Goal: Task Accomplishment & Management: Use online tool/utility

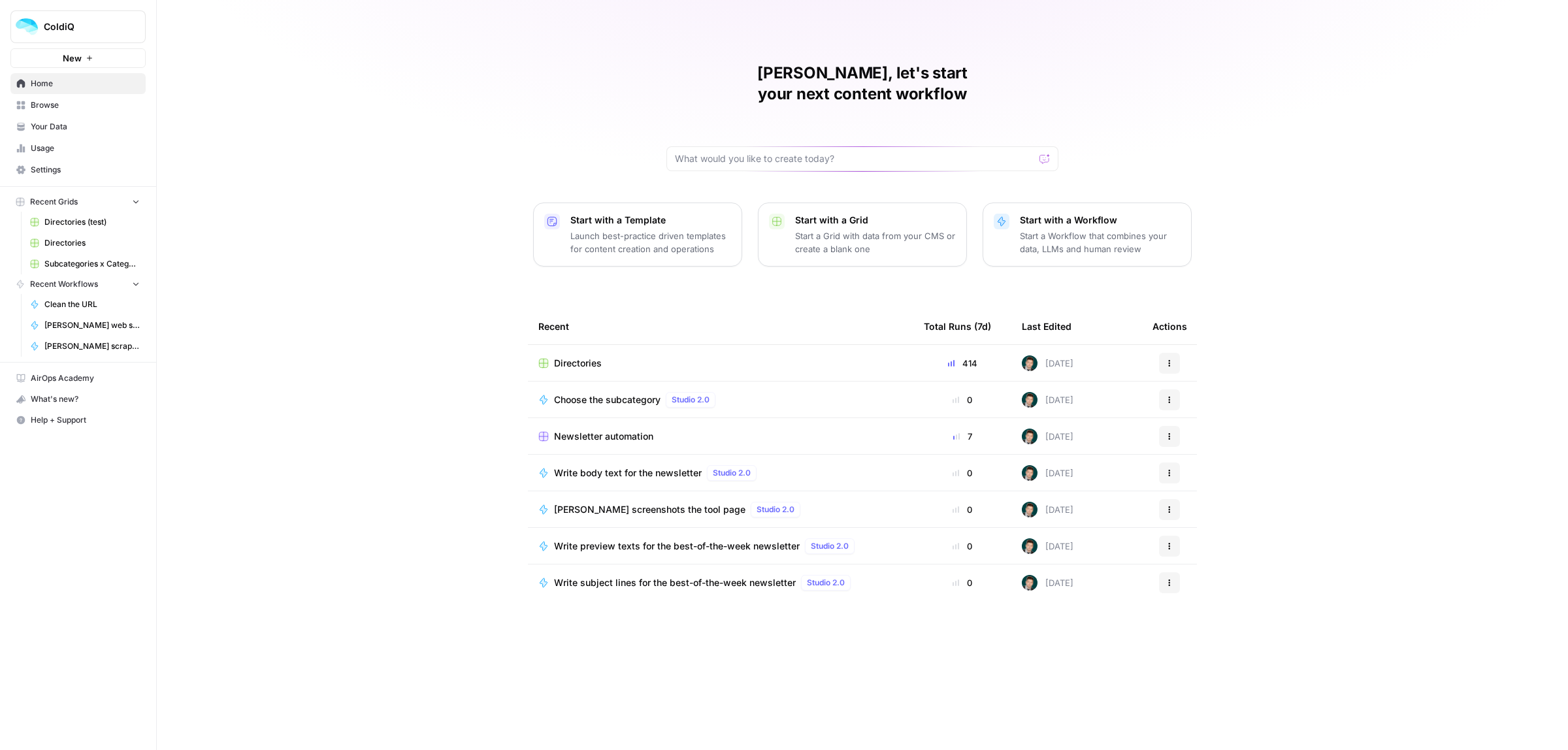
click at [586, 429] on span "Newsletter automation" at bounding box center [603, 436] width 99 height 13
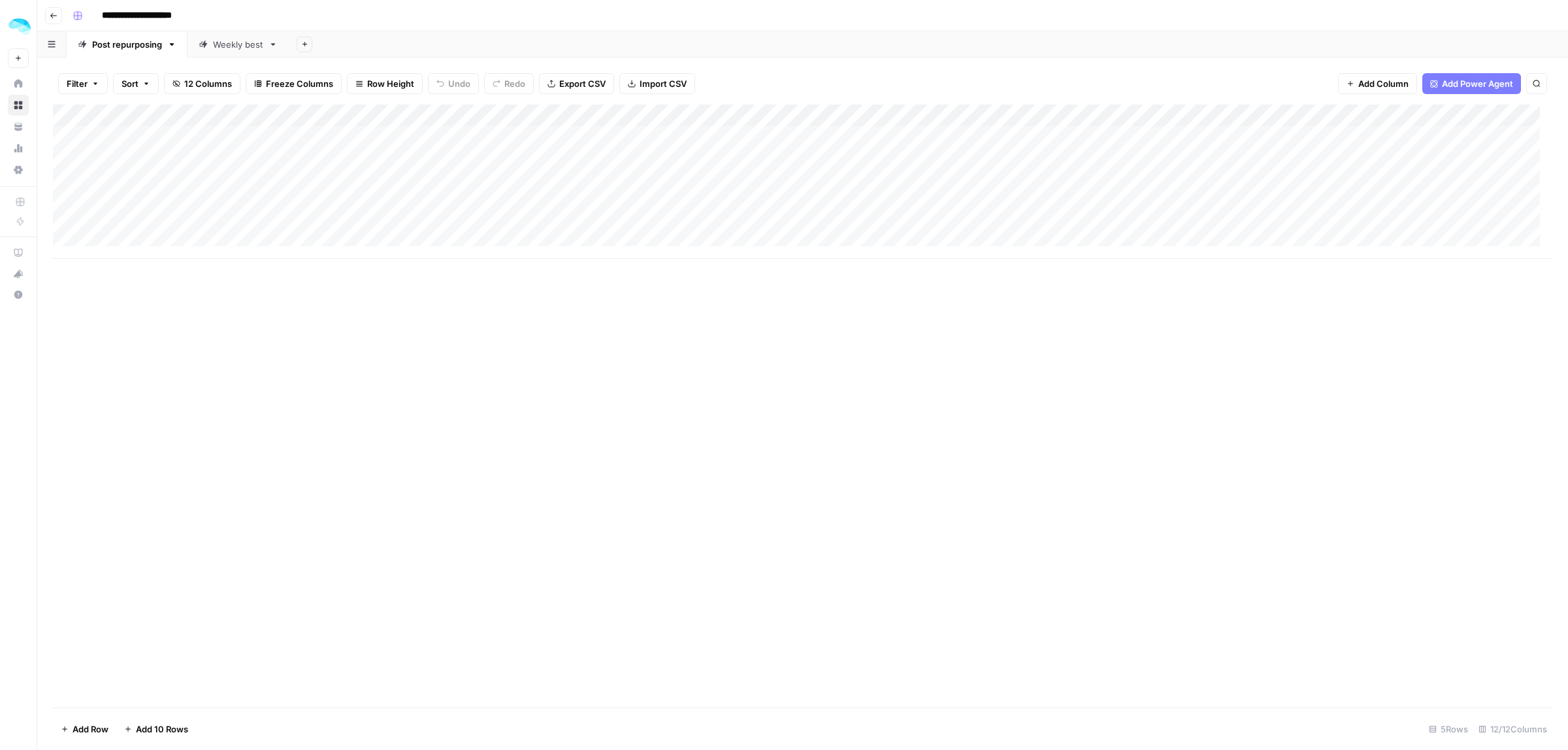
click at [138, 159] on div "Add Column" at bounding box center [802, 181] width 1499 height 154
click at [1161, 195] on div "Add Column" at bounding box center [802, 181] width 1499 height 154
click at [180, 162] on div "Add Column" at bounding box center [802, 181] width 1499 height 154
click at [178, 160] on div "Add Column" at bounding box center [802, 181] width 1499 height 154
drag, startPoint x: 308, startPoint y: 200, endPoint x: 310, endPoint y: 177, distance: 23.1
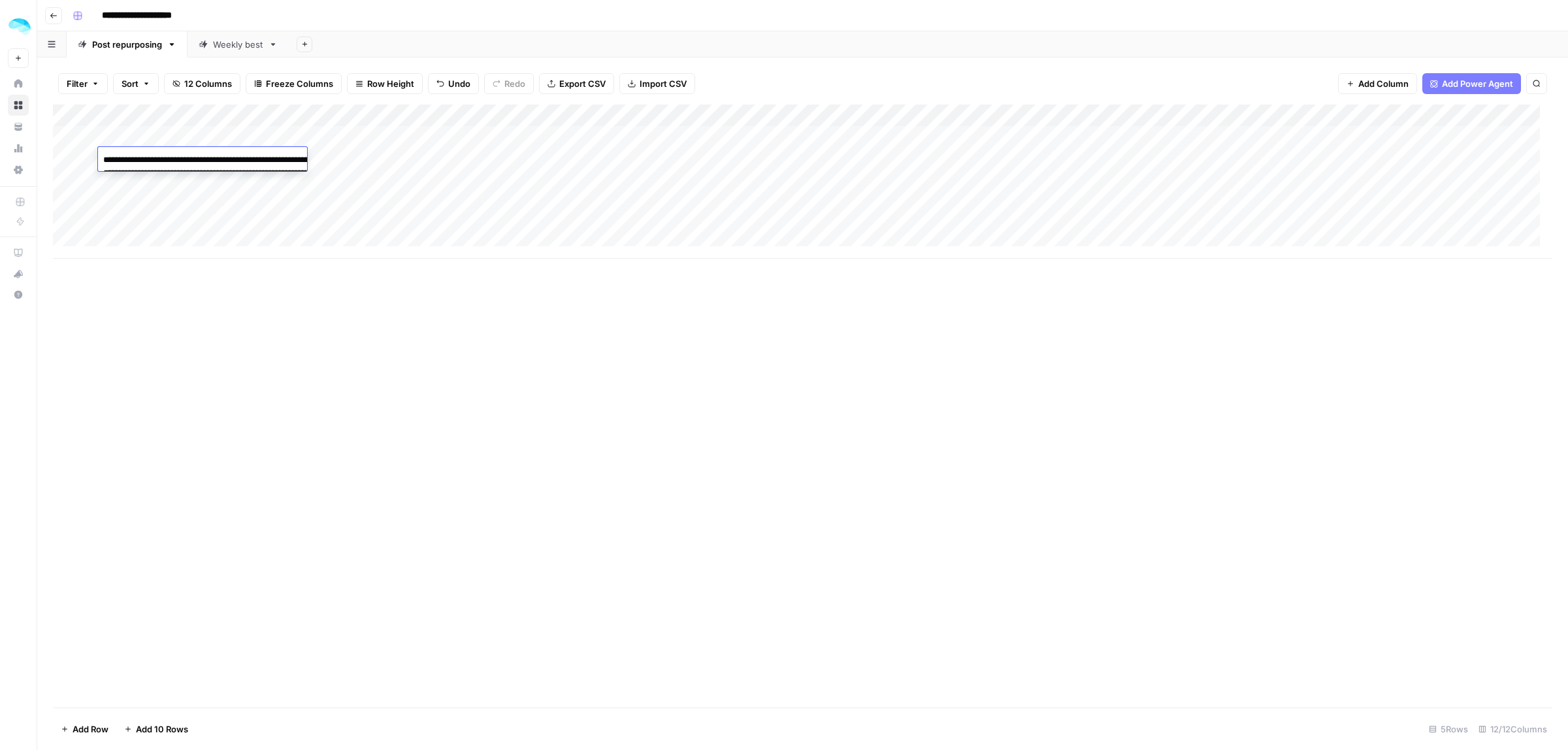
click at [310, 177] on textarea "**********" at bounding box center [229, 180] width 262 height 58
type textarea "**********"
click at [184, 155] on div "Add Column" at bounding box center [802, 181] width 1499 height 154
click at [244, 115] on div "Add Column" at bounding box center [802, 181] width 1499 height 154
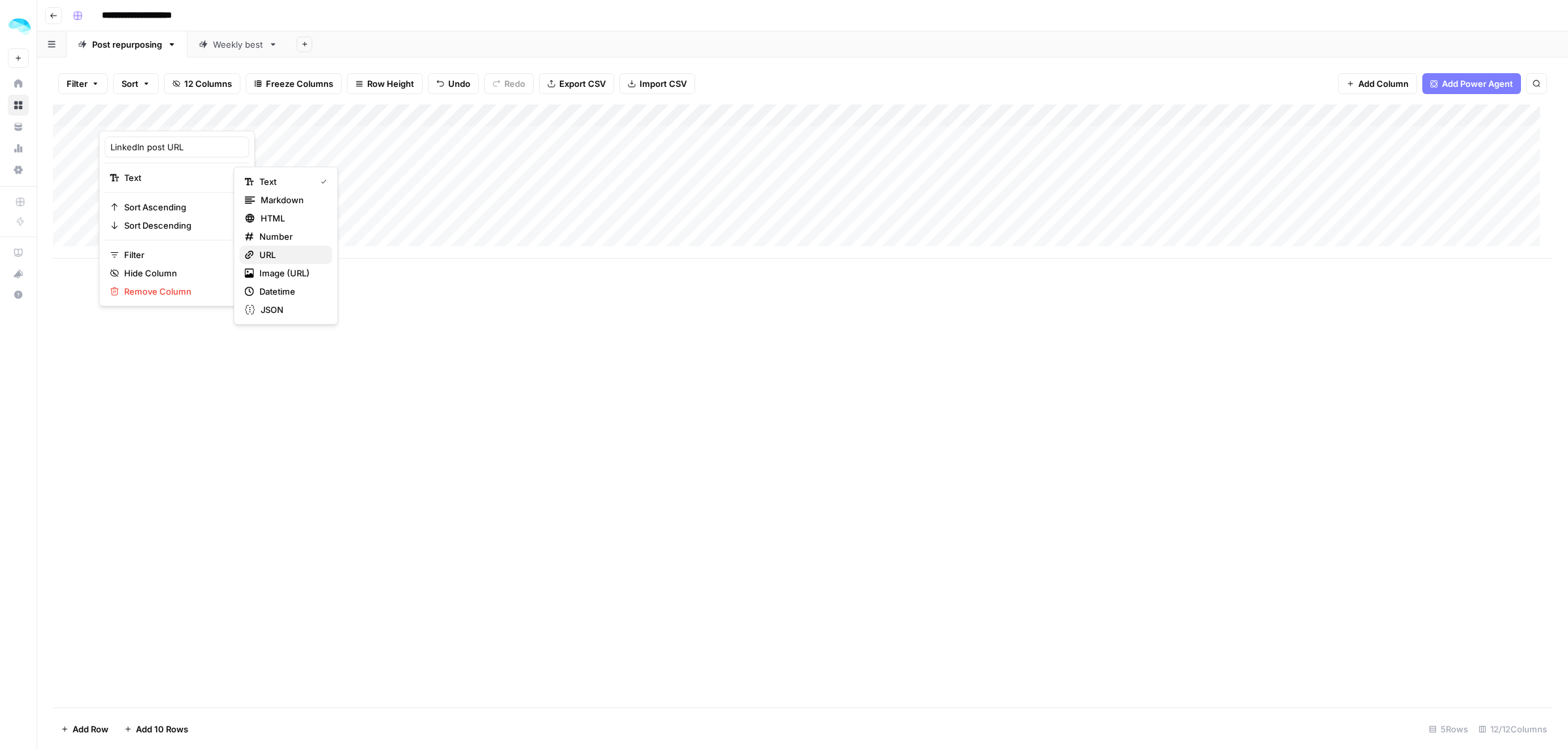
click at [274, 255] on span "URL" at bounding box center [290, 254] width 63 height 13
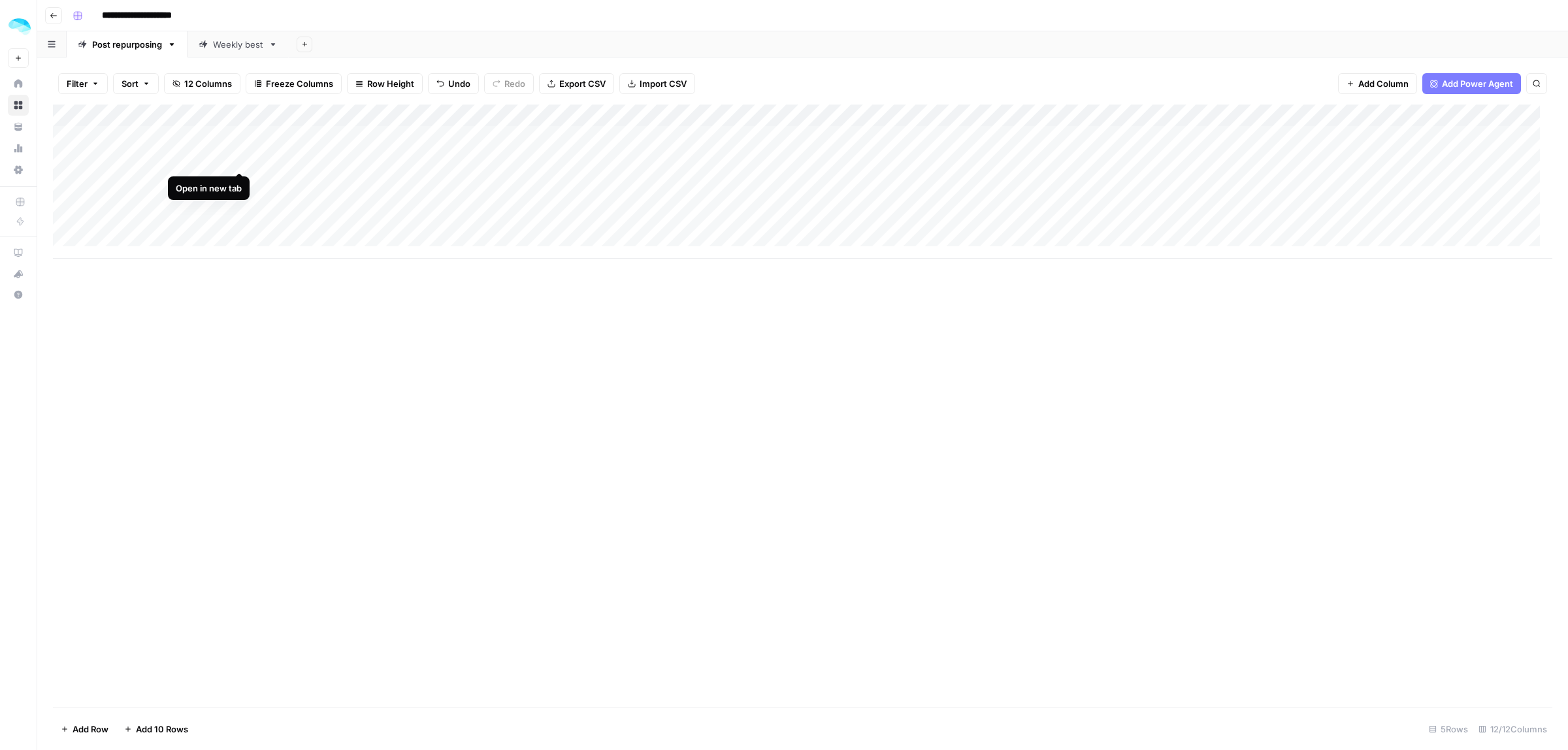
click at [240, 162] on div "Add Column" at bounding box center [802, 181] width 1499 height 154
click at [364, 162] on div "Add Column" at bounding box center [802, 181] width 1499 height 154
click at [667, 159] on div "Add Column" at bounding box center [802, 181] width 1499 height 154
click at [964, 161] on div "Add Column" at bounding box center [802, 181] width 1499 height 154
click at [752, 157] on div "Add Column" at bounding box center [802, 181] width 1499 height 154
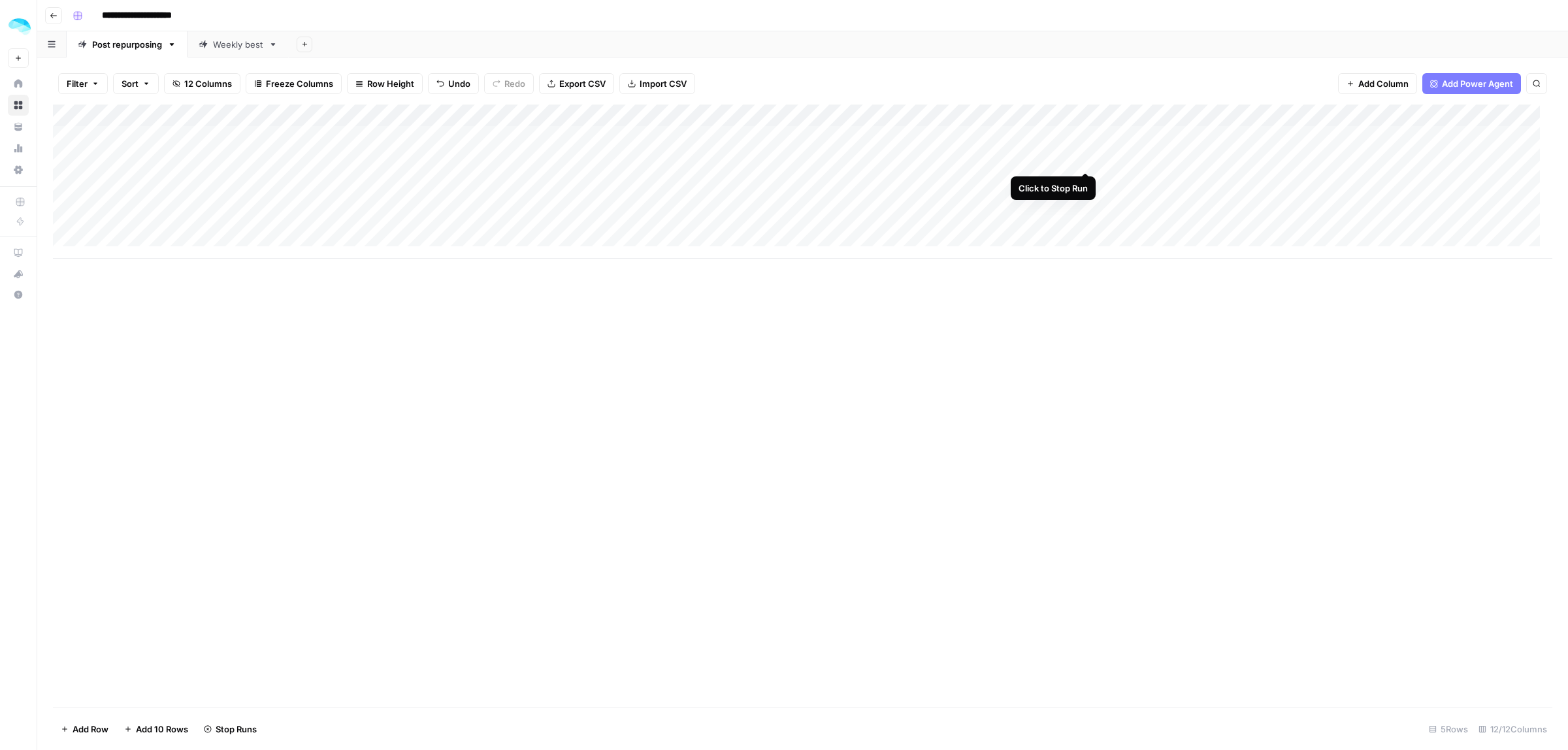
click at [1084, 157] on div "Add Column" at bounding box center [802, 181] width 1499 height 154
click at [488, 160] on div "Add Column" at bounding box center [802, 181] width 1499 height 154
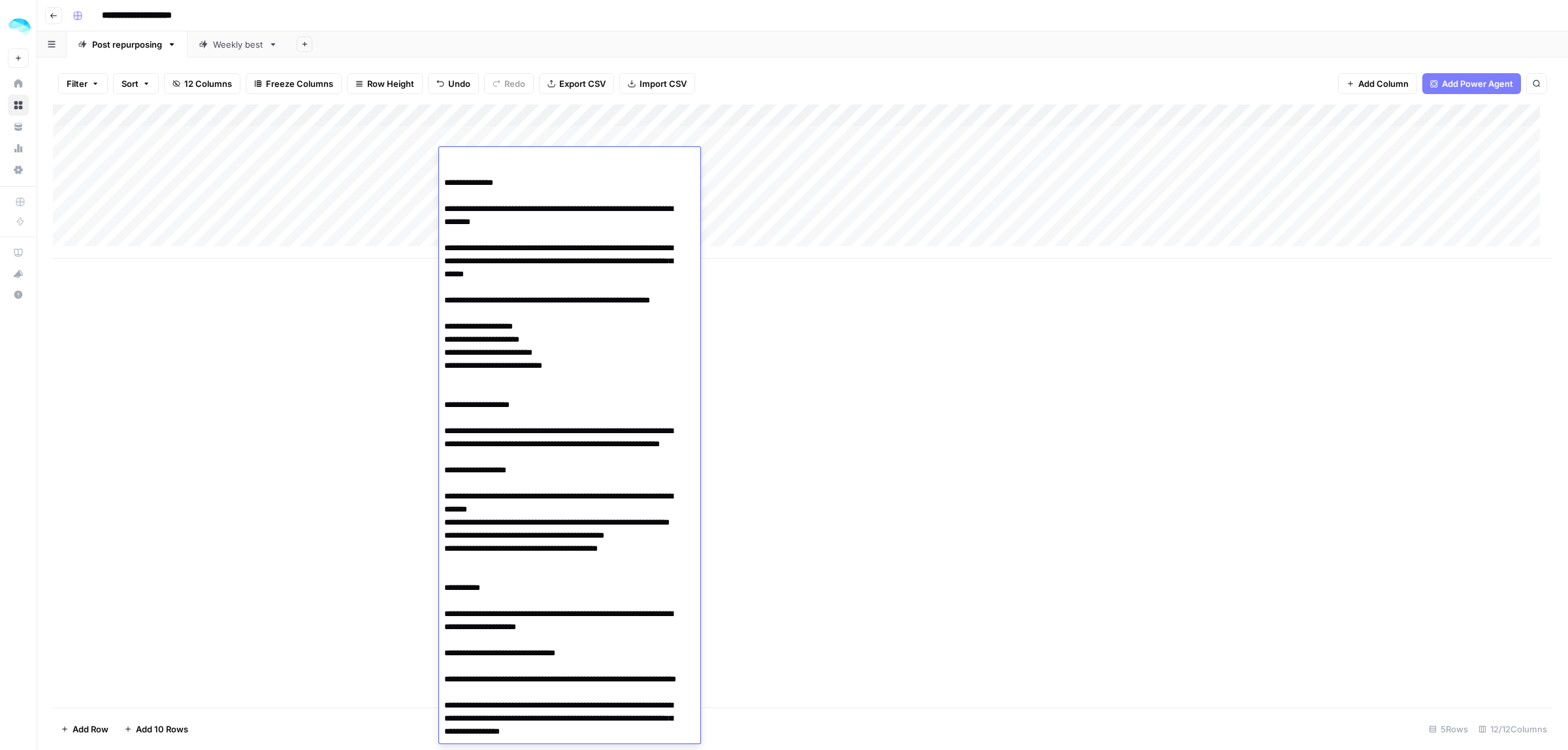
scroll to position [143, 0]
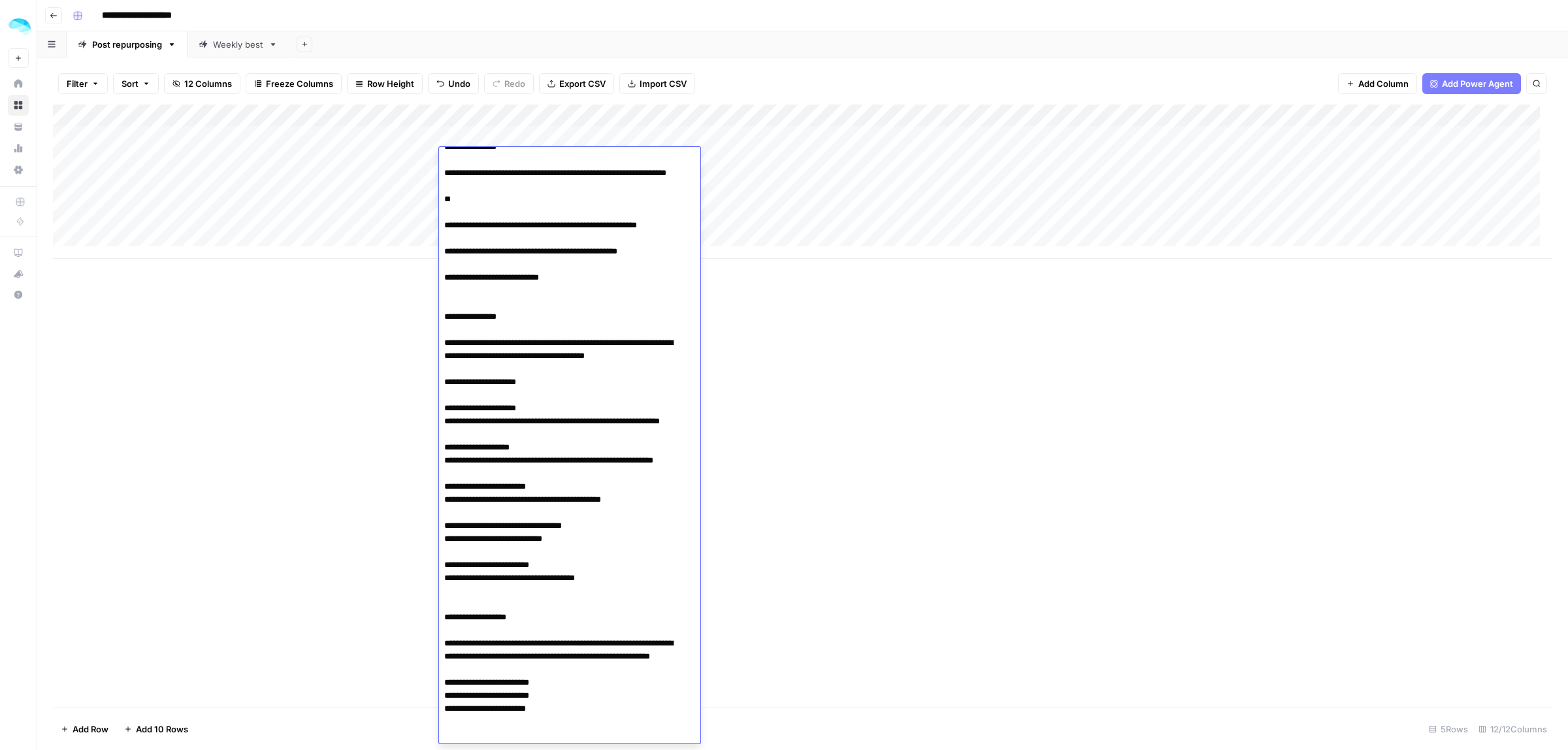
click at [843, 370] on div "Add Column" at bounding box center [802, 406] width 1499 height 603
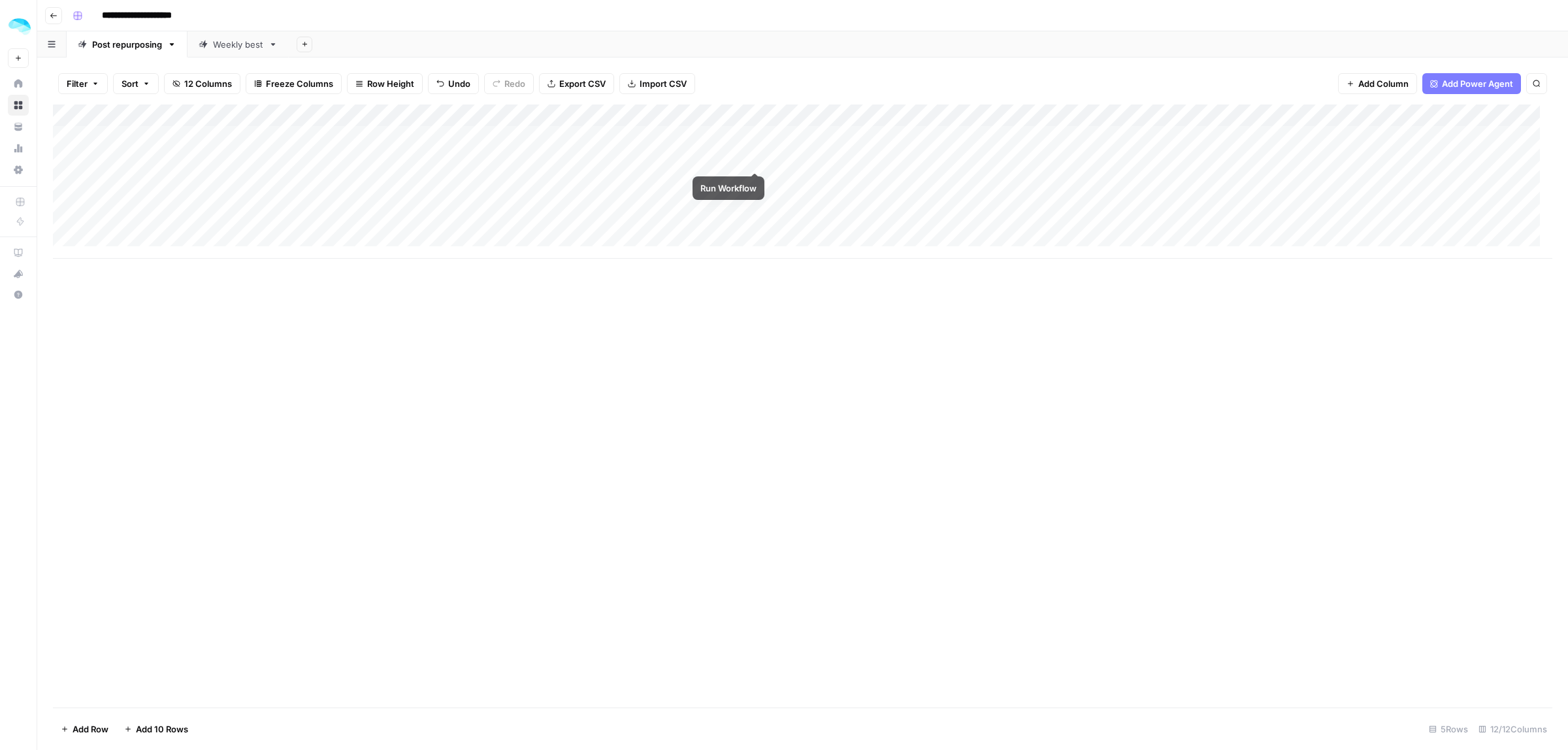
click at [756, 158] on div "Add Column" at bounding box center [802, 181] width 1499 height 154
click at [1086, 158] on div "Add Column" at bounding box center [802, 181] width 1499 height 154
click at [1079, 160] on div "Add Column" at bounding box center [802, 181] width 1499 height 154
click at [1301, 138] on div "Add Column" at bounding box center [802, 181] width 1499 height 154
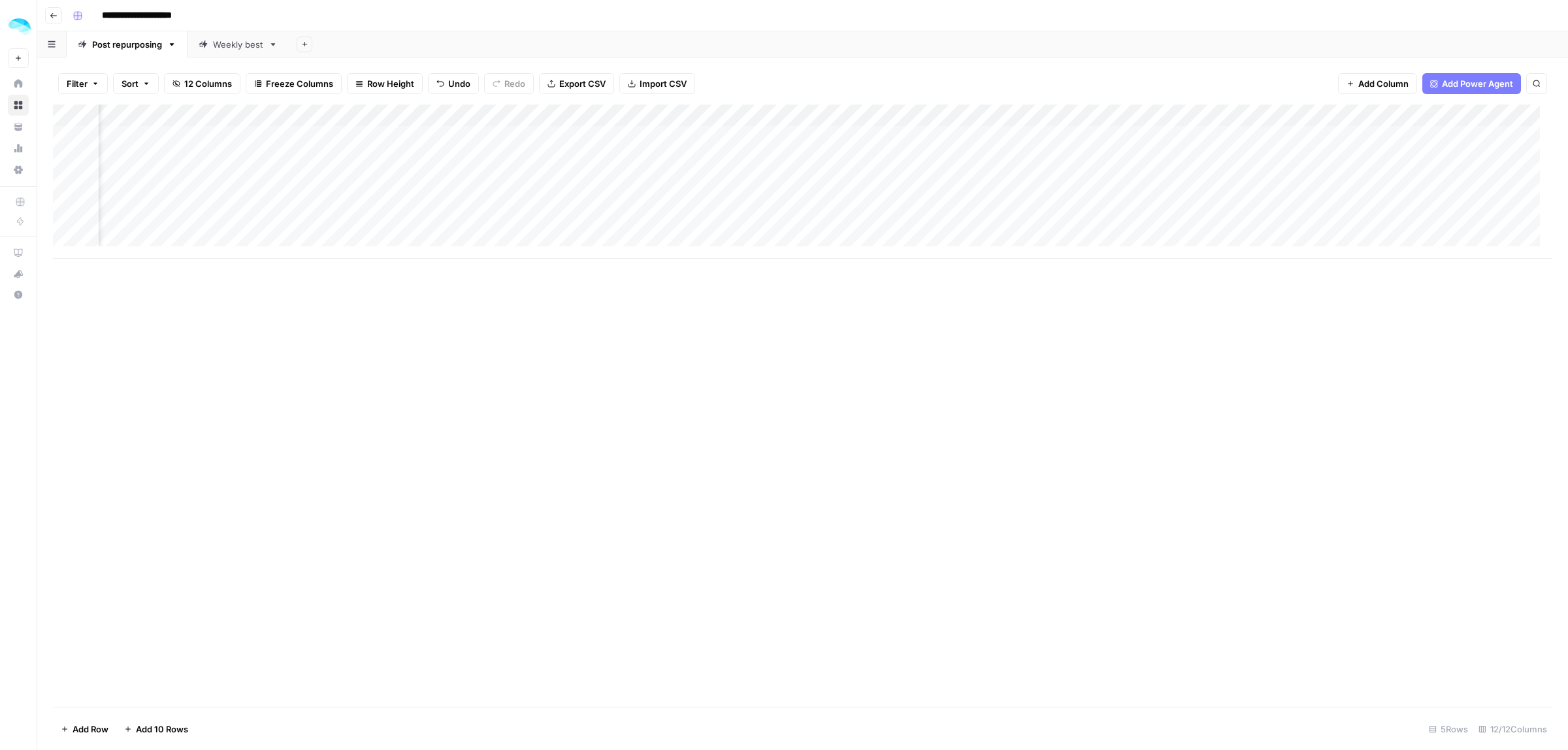
scroll to position [0, 0]
click at [236, 157] on div "Add Column" at bounding box center [802, 181] width 1499 height 154
click at [1258, 161] on div "Add Column" at bounding box center [802, 181] width 1499 height 154
click at [323, 158] on div "Add Column" at bounding box center [802, 181] width 1499 height 154
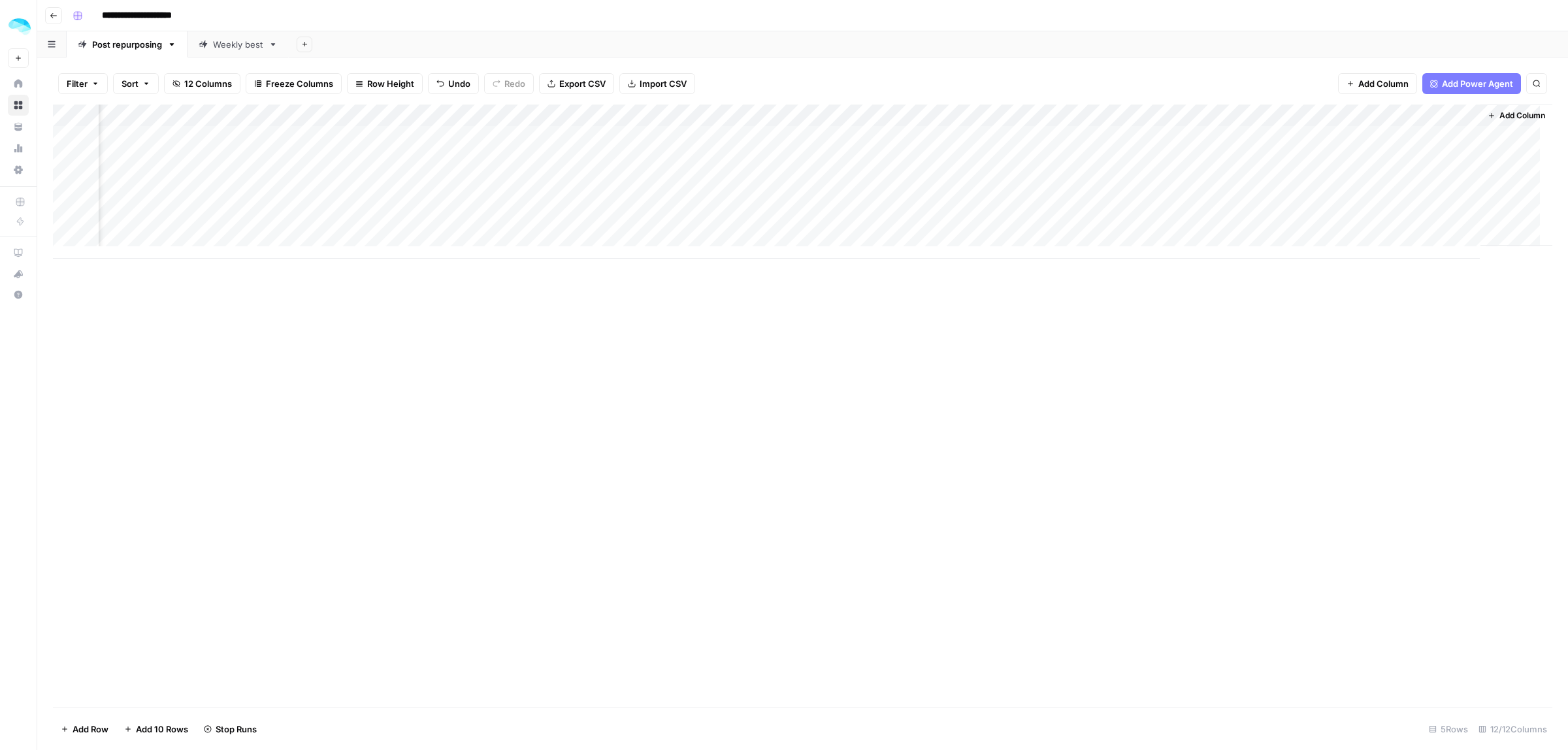
click at [323, 158] on div "Add Column" at bounding box center [802, 181] width 1499 height 154
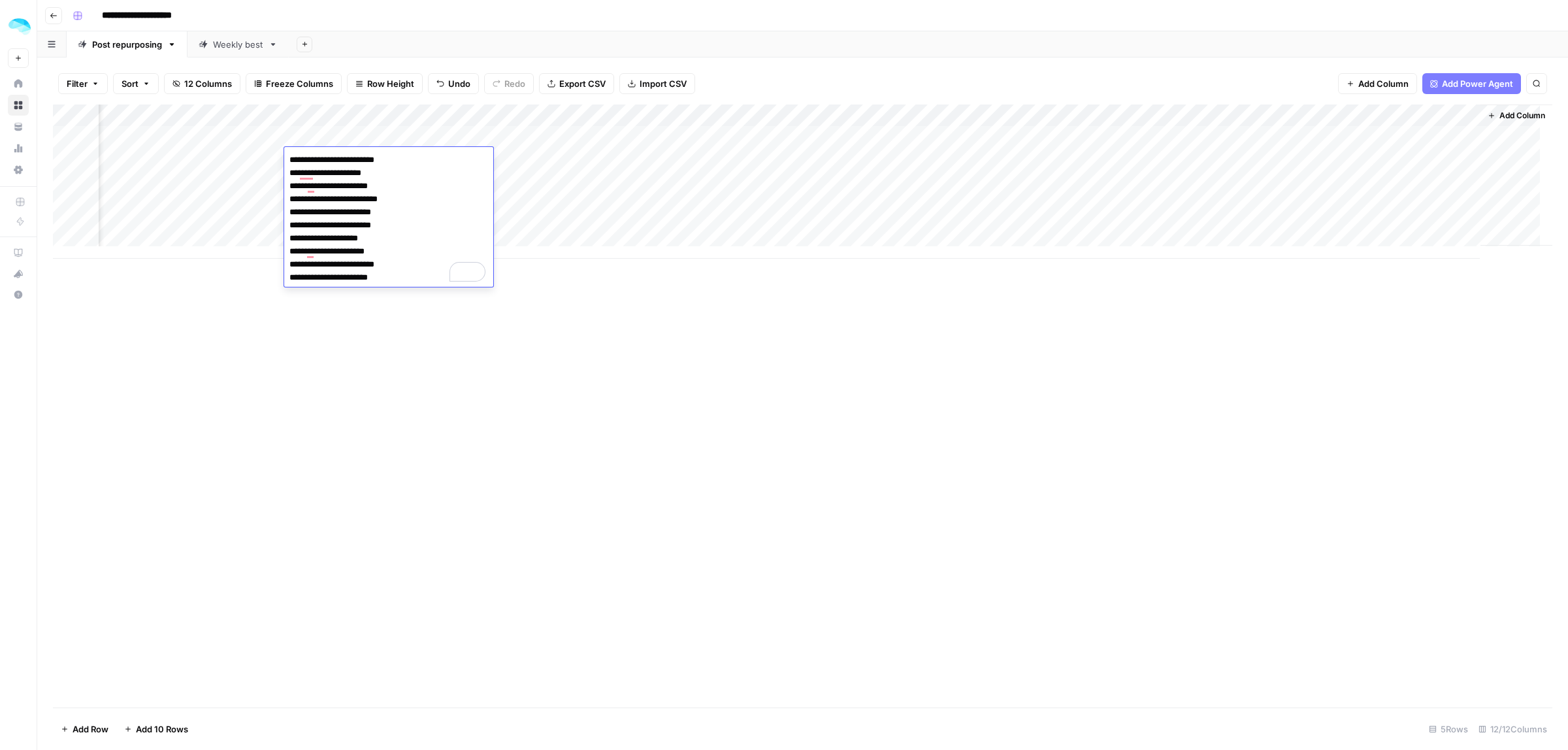
drag, startPoint x: 401, startPoint y: 198, endPoint x: 305, endPoint y: 200, distance: 96.0
click at [305, 200] on textarea "**********" at bounding box center [388, 219] width 209 height 136
drag, startPoint x: 383, startPoint y: 226, endPoint x: 301, endPoint y: 228, distance: 82.0
click at [301, 228] on textarea "**********" at bounding box center [388, 219] width 209 height 136
click at [364, 238] on textarea "**********" at bounding box center [388, 219] width 209 height 136
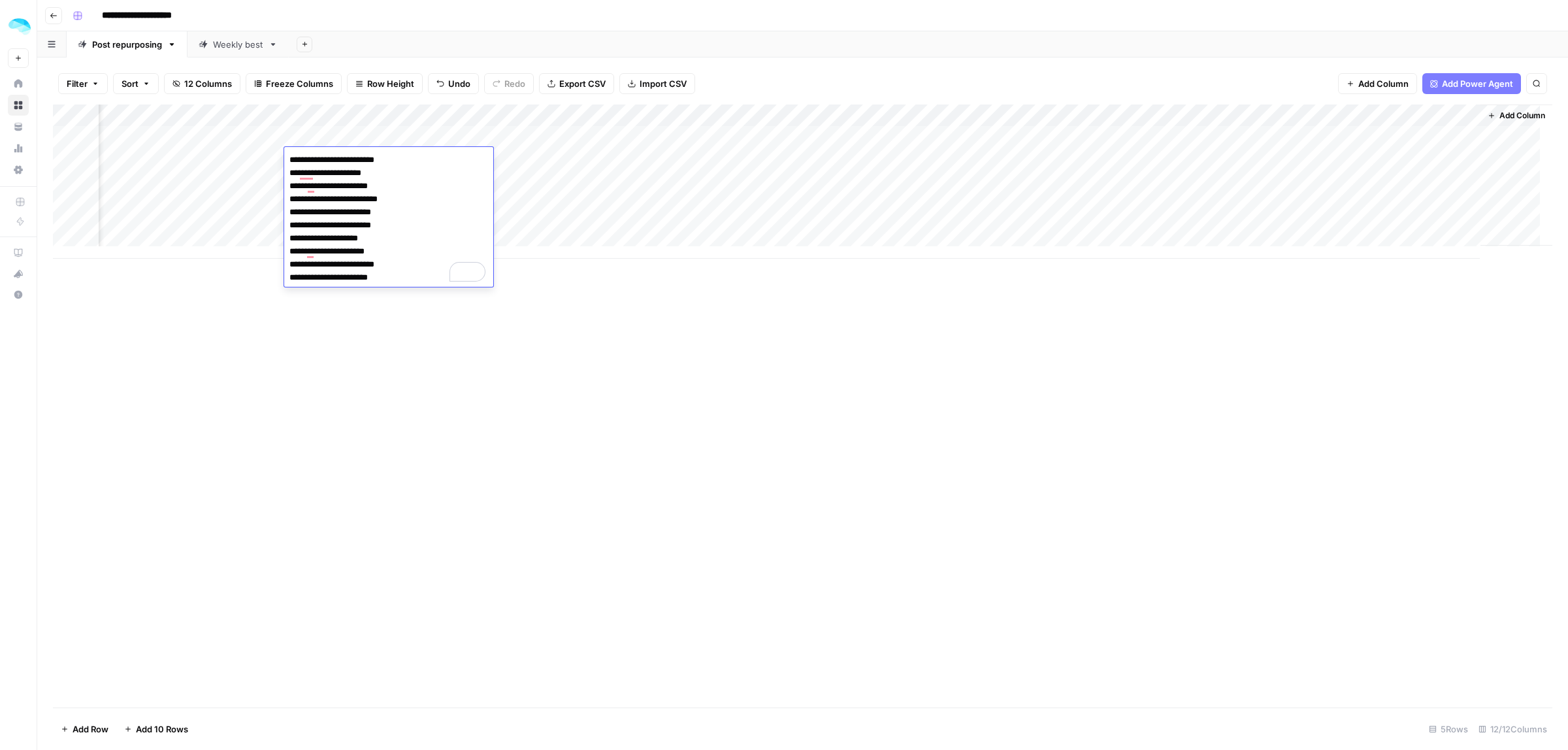
click at [364, 385] on div "Add Column" at bounding box center [802, 406] width 1499 height 603
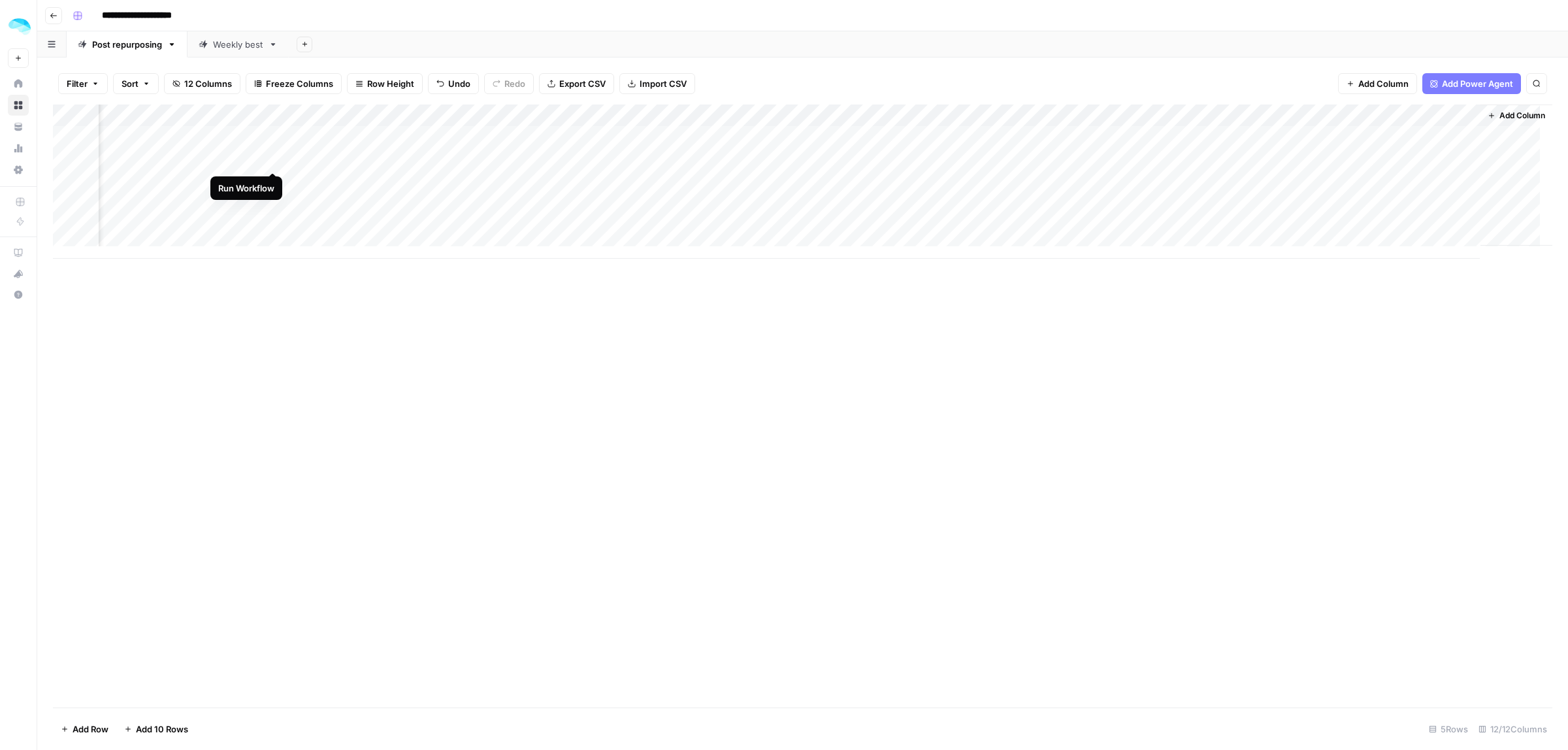
click at [271, 157] on div "Add Column" at bounding box center [802, 181] width 1499 height 154
click at [679, 157] on div "Add Column" at bounding box center [802, 181] width 1499 height 154
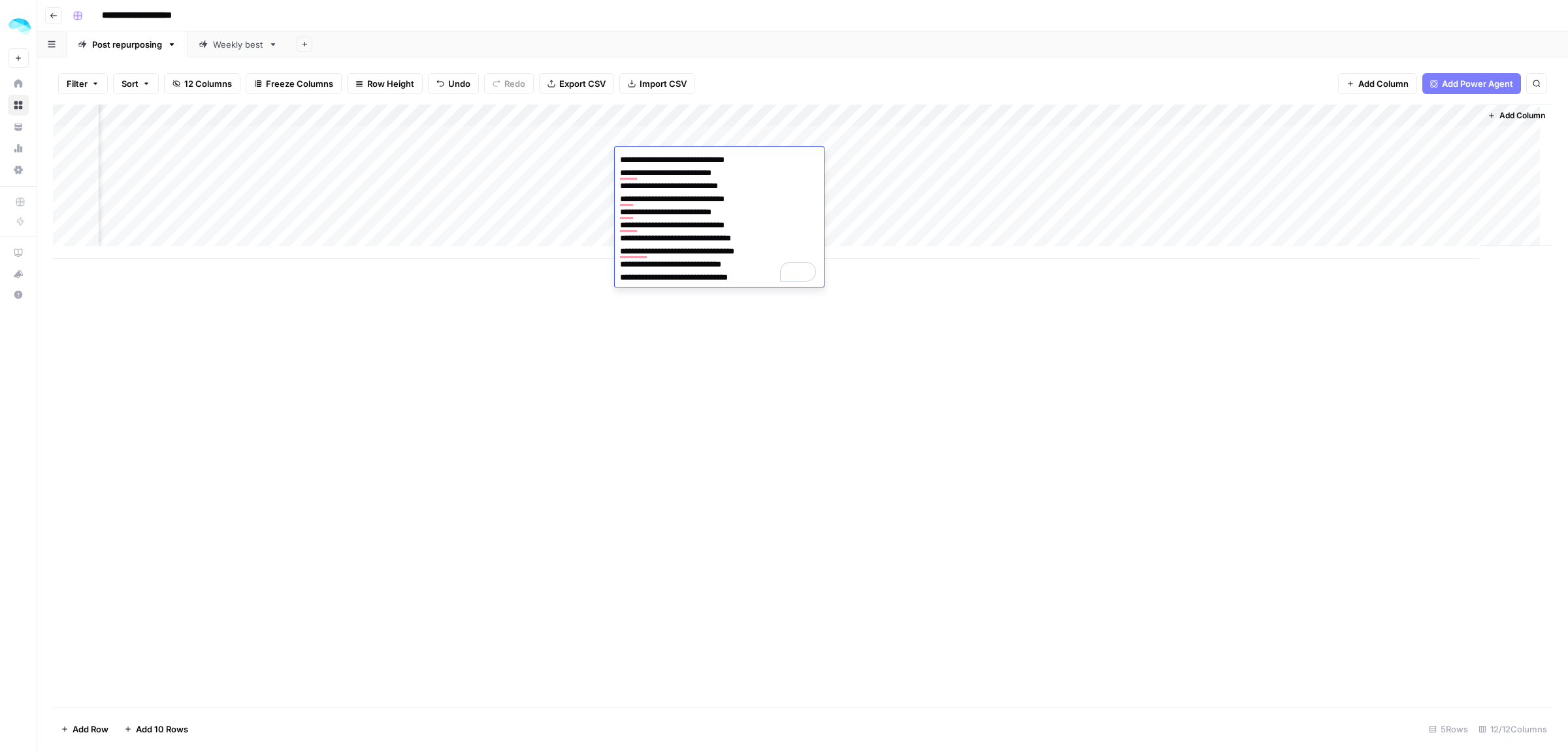
drag, startPoint x: 724, startPoint y: 174, endPoint x: 601, endPoint y: 170, distance: 123.1
click at [601, 170] on body "**********" at bounding box center [784, 375] width 1568 height 750
drag, startPoint x: 728, startPoint y: 171, endPoint x: 598, endPoint y: 171, distance: 130.0
click at [598, 171] on body "**********" at bounding box center [784, 375] width 1568 height 750
drag, startPoint x: 745, startPoint y: 235, endPoint x: 604, endPoint y: 235, distance: 141.0
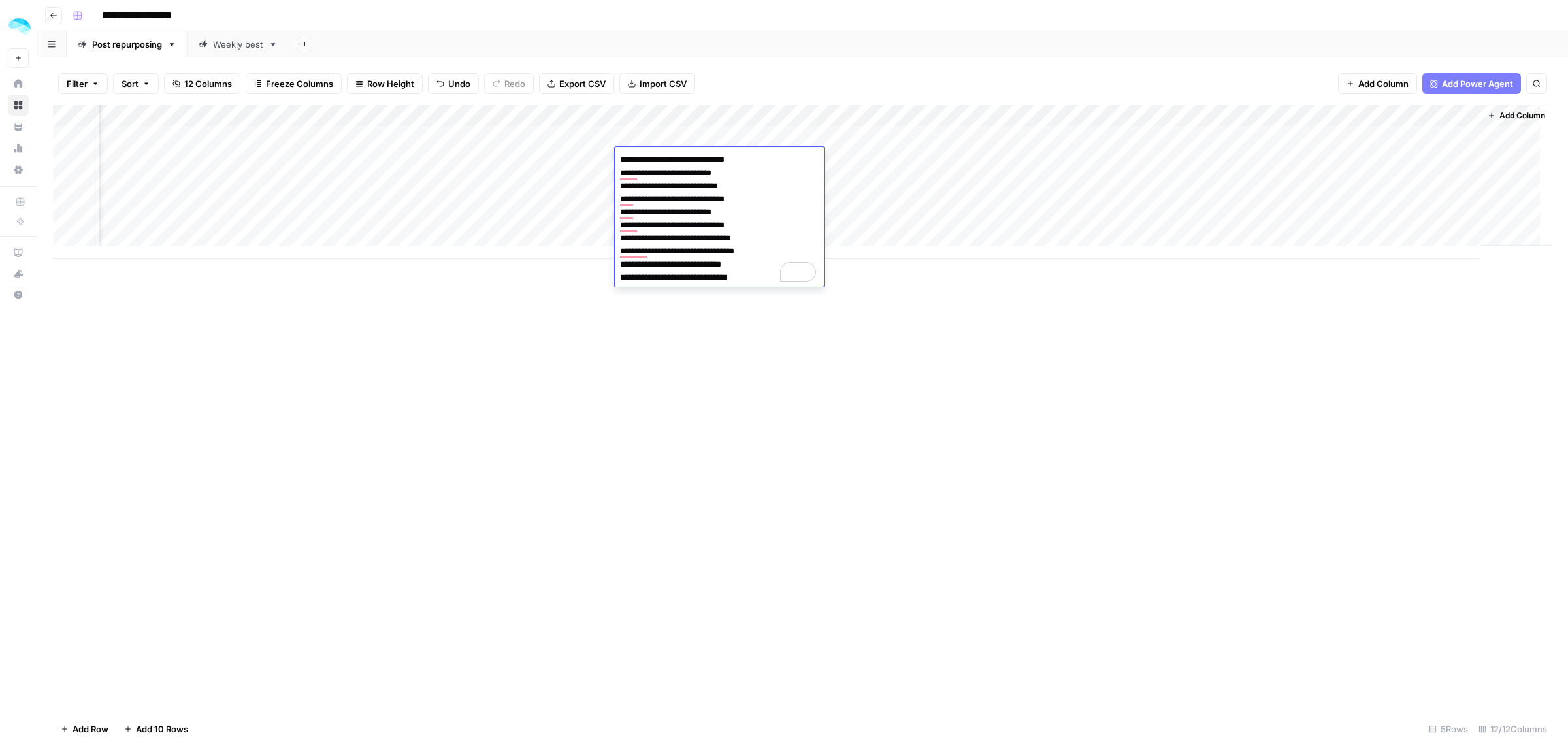
click at [604, 235] on body "**********" at bounding box center [784, 375] width 1568 height 750
click at [1083, 399] on div "Add Column" at bounding box center [802, 406] width 1499 height 603
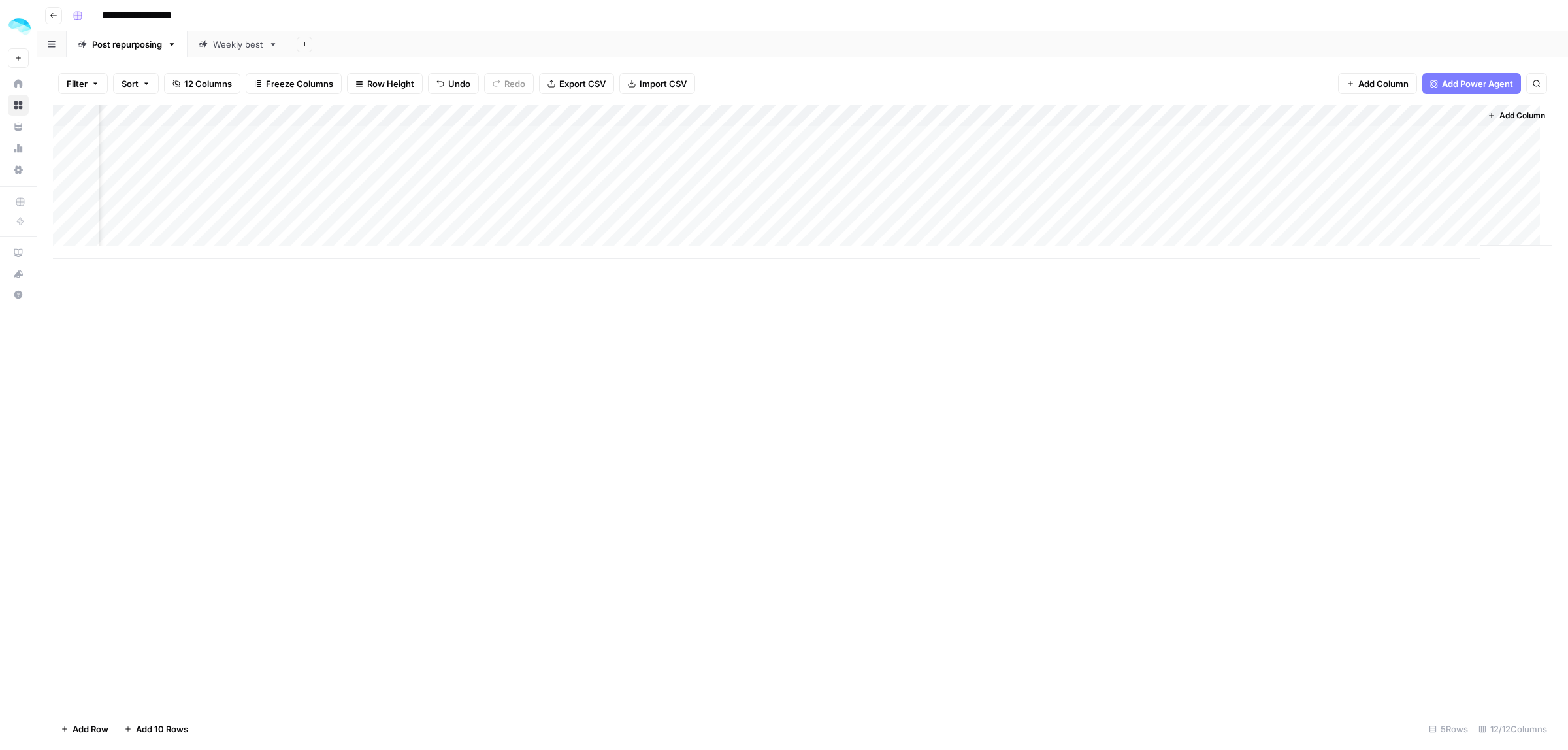
click at [982, 159] on div "Add Column" at bounding box center [802, 181] width 1499 height 154
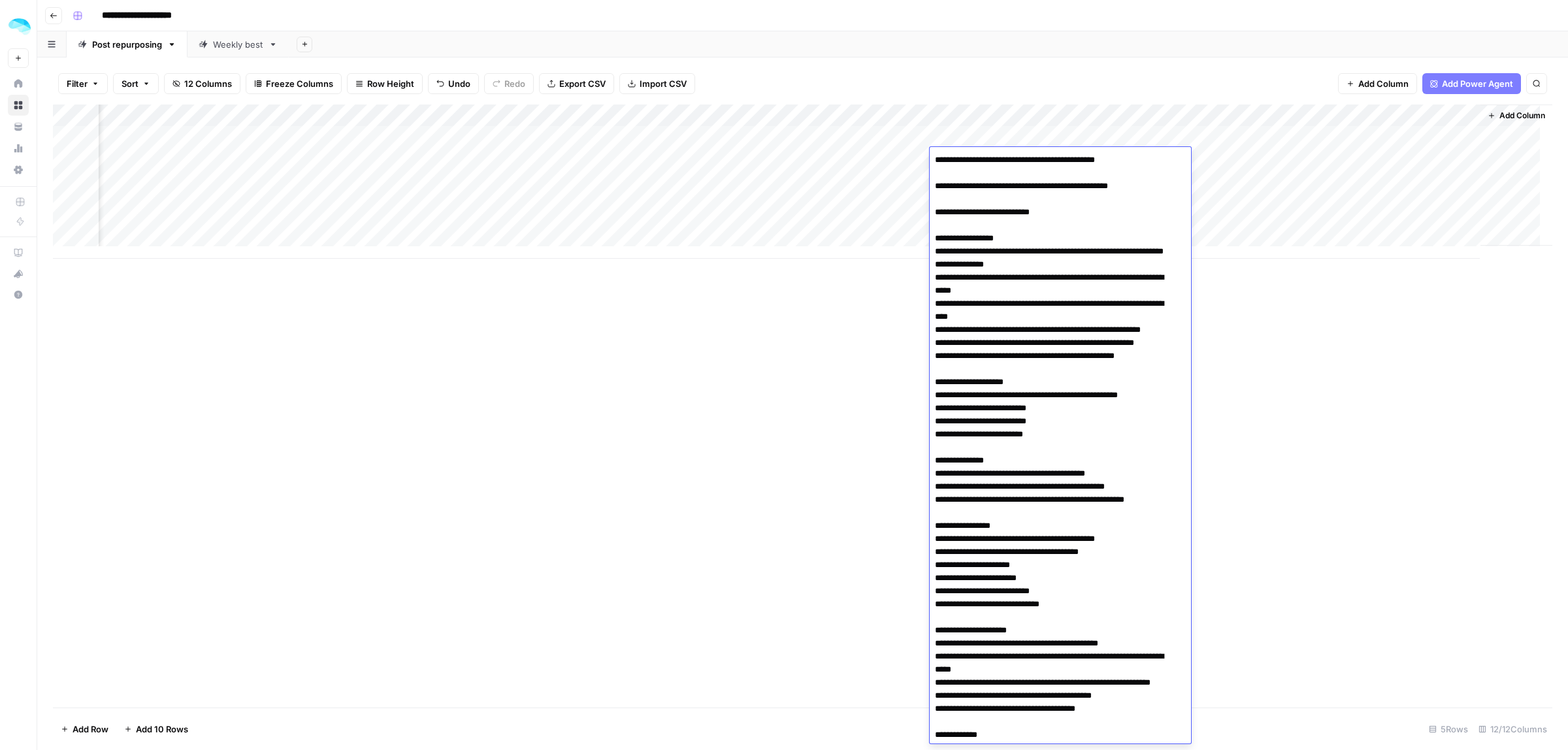
scroll to position [196, 0]
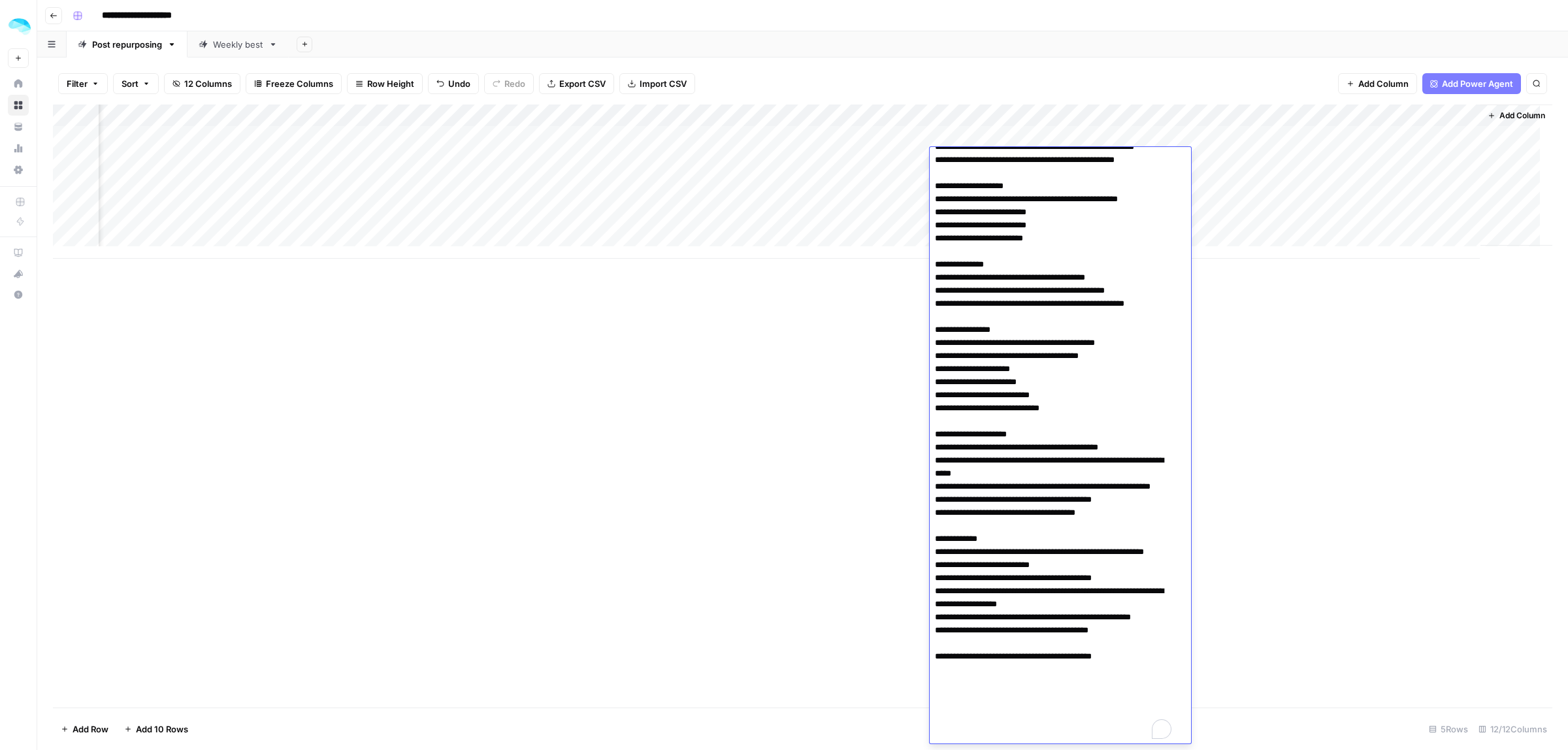
click at [1000, 245] on textarea "To enrich screen reader interactions, please activate Accessibility in Grammarl…" at bounding box center [1054, 349] width 249 height 789
click at [1387, 281] on div "Add Column" at bounding box center [802, 406] width 1499 height 603
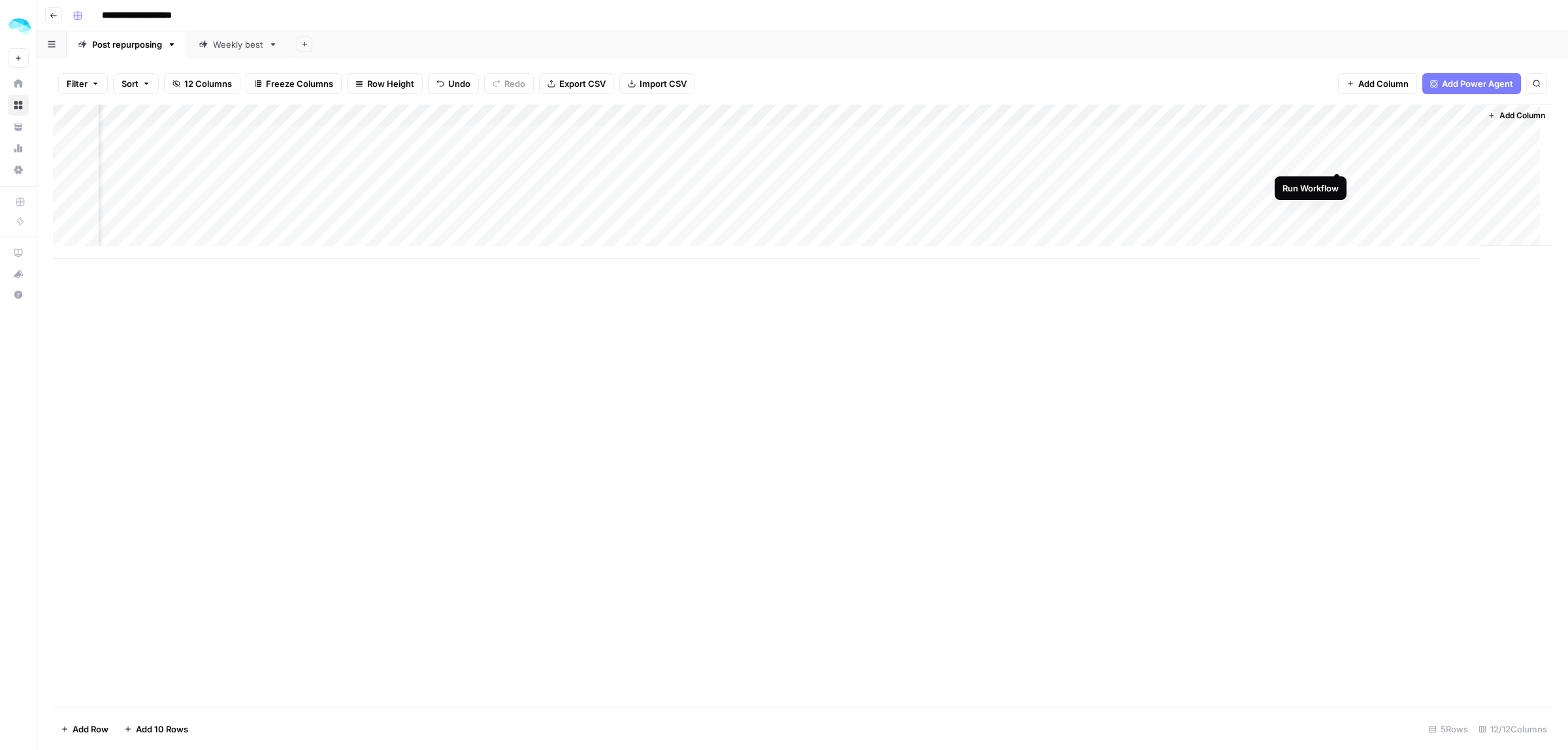
click at [1337, 159] on div "Add Column" at bounding box center [802, 181] width 1499 height 154
click at [1318, 157] on div "Add Column" at bounding box center [802, 181] width 1499 height 154
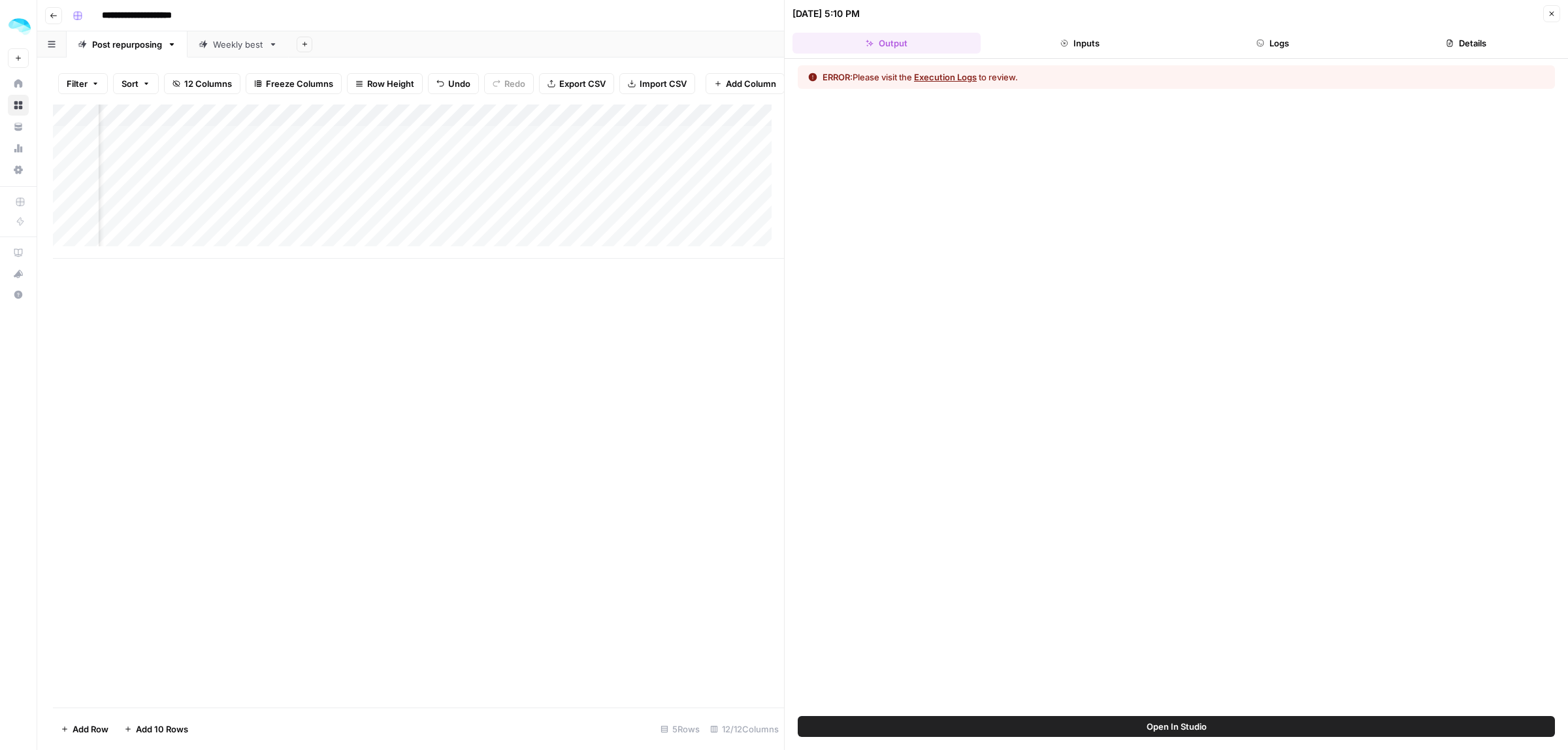
click at [1083, 37] on button "Inputs" at bounding box center [1080, 43] width 188 height 21
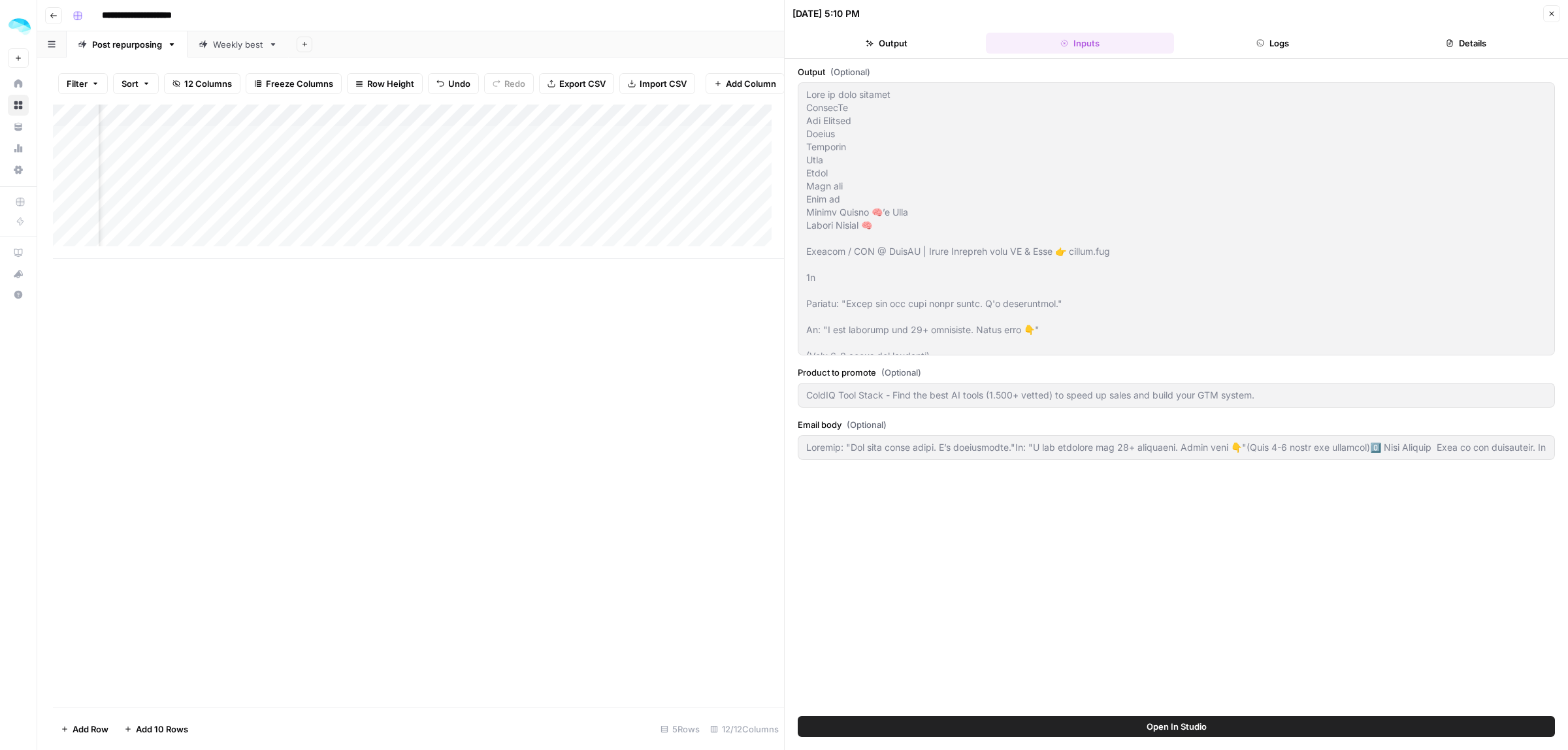
click at [1278, 38] on button "Logs" at bounding box center [1273, 43] width 188 height 21
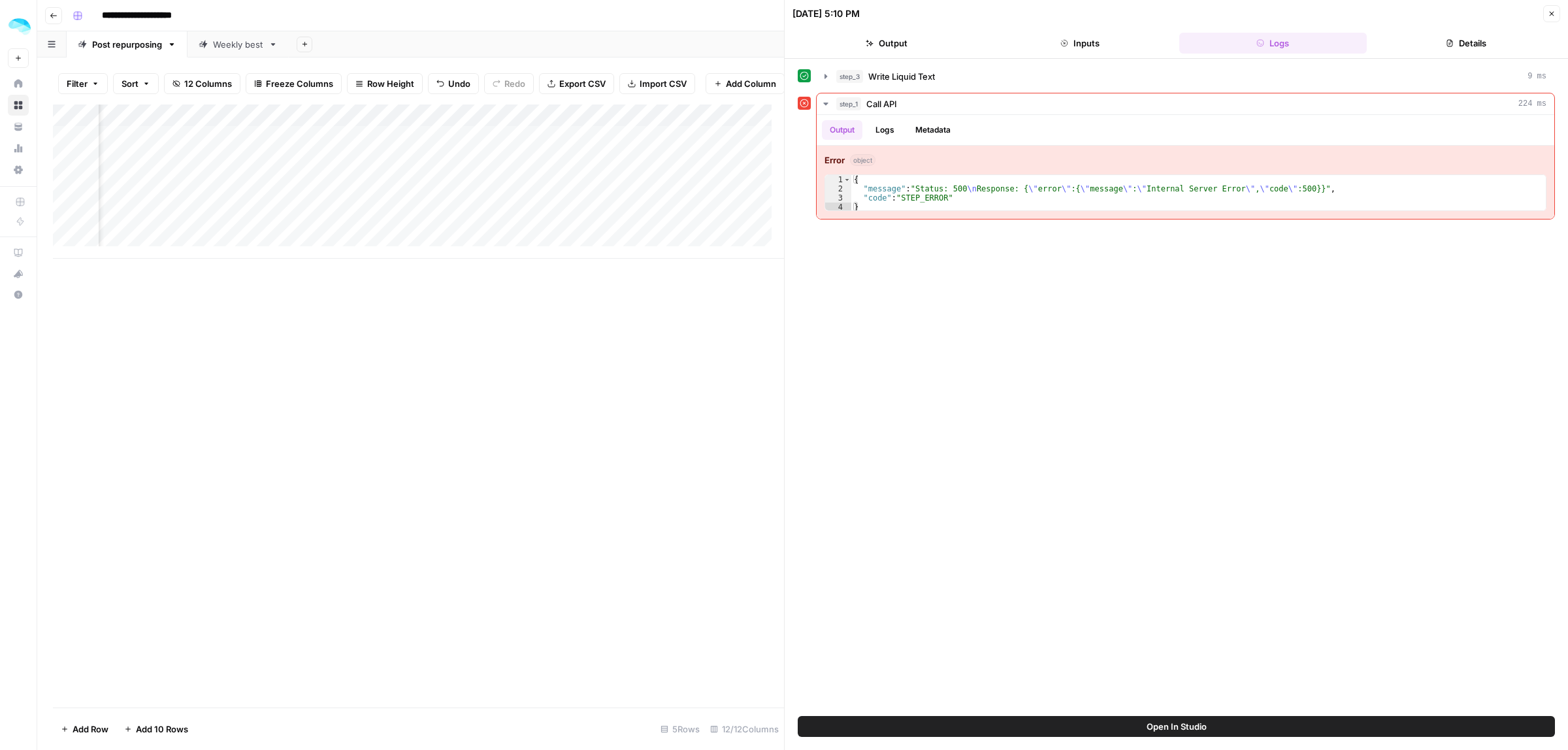
click at [714, 382] on div "Add Column" at bounding box center [418, 406] width 731 height 603
click at [1548, 14] on icon "button" at bounding box center [1551, 13] width 8 height 8
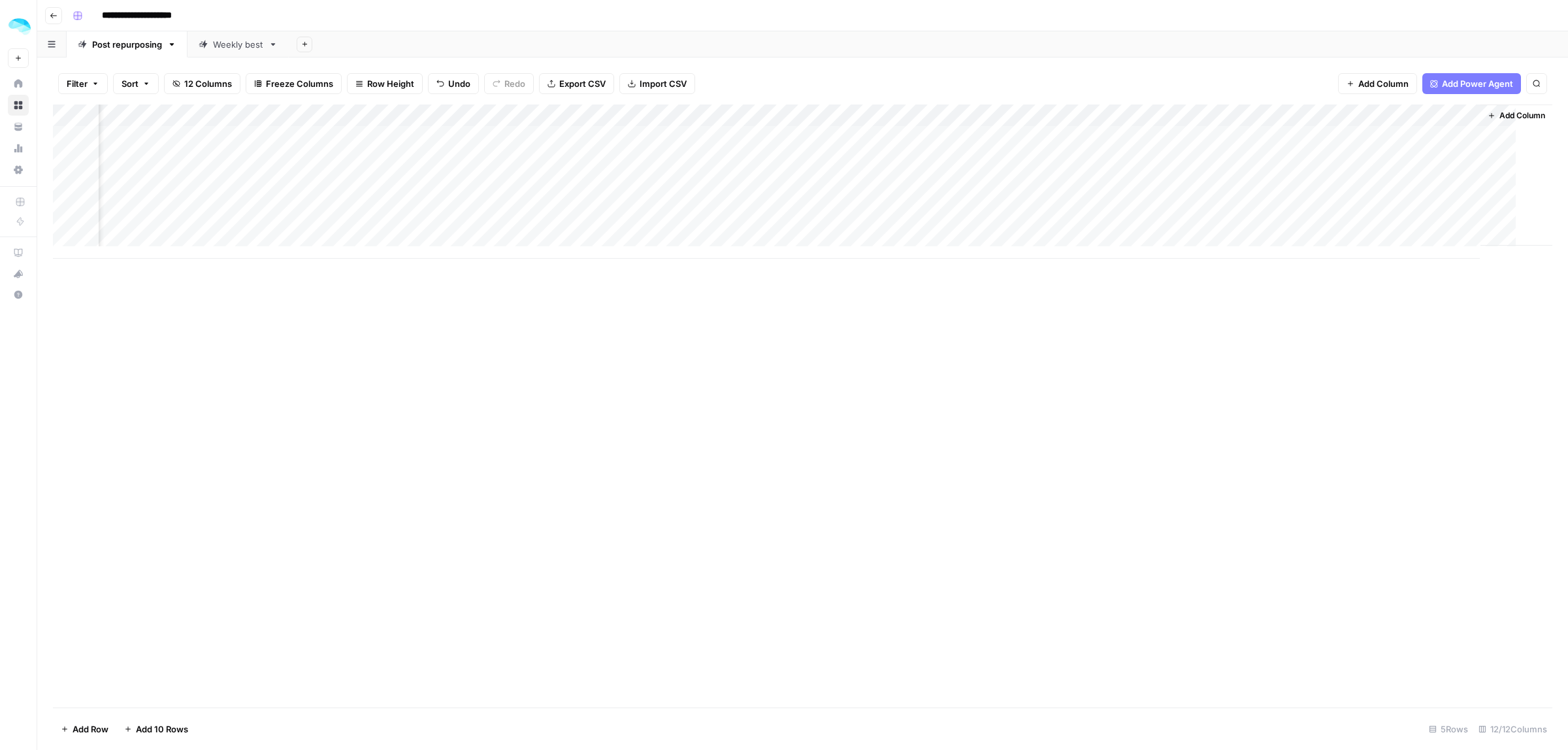
scroll to position [0, 466]
click at [1356, 136] on div "Add Column" at bounding box center [802, 181] width 1499 height 154
click at [1410, 138] on div "Add Column" at bounding box center [802, 181] width 1499 height 154
click at [1353, 351] on div "Add Column" at bounding box center [802, 406] width 1499 height 603
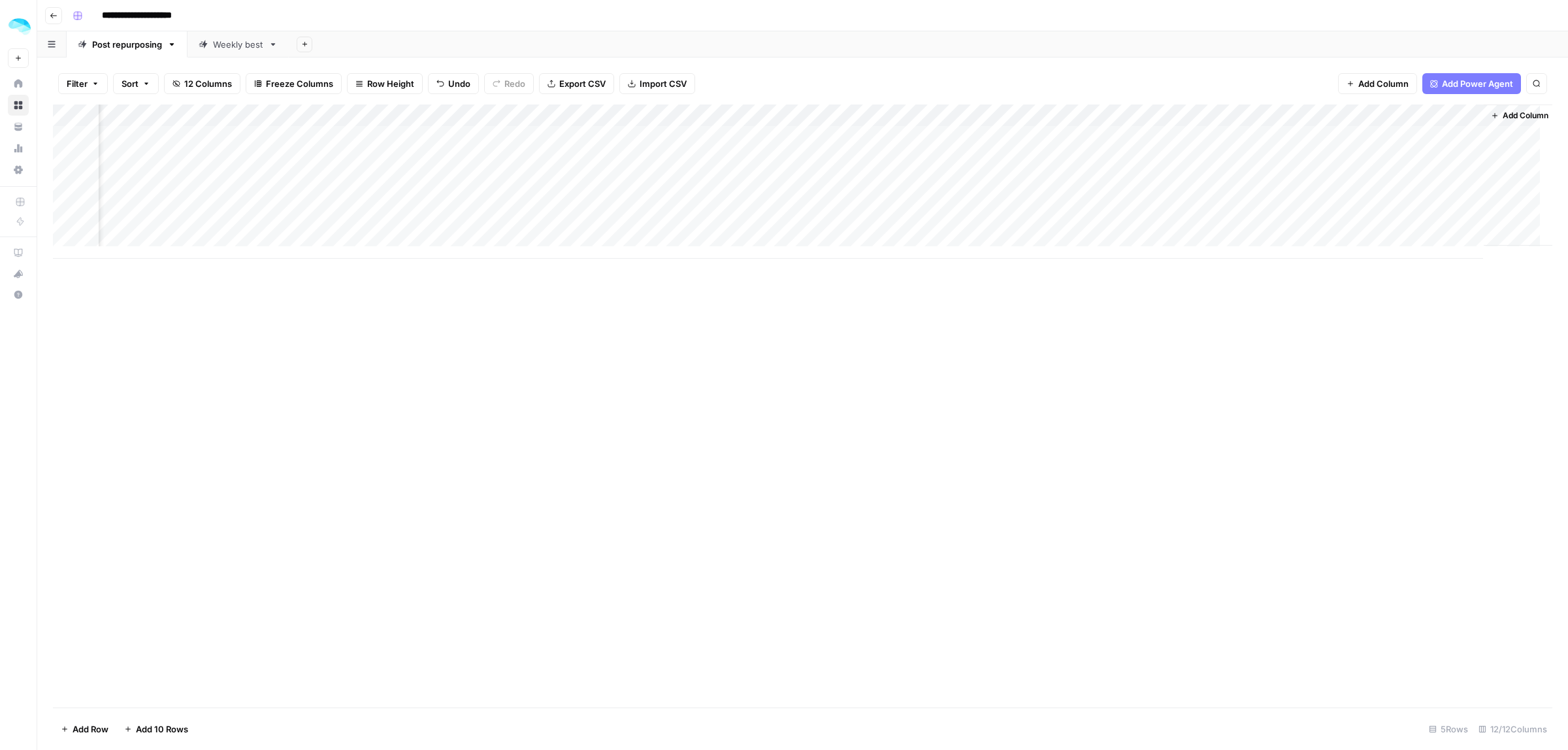
click at [1337, 116] on div "Add Column" at bounding box center [802, 181] width 1499 height 154
click at [1240, 239] on span "Edit Workflow" at bounding box center [1264, 243] width 115 height 13
click at [236, 155] on div "Add Column" at bounding box center [802, 181] width 1499 height 154
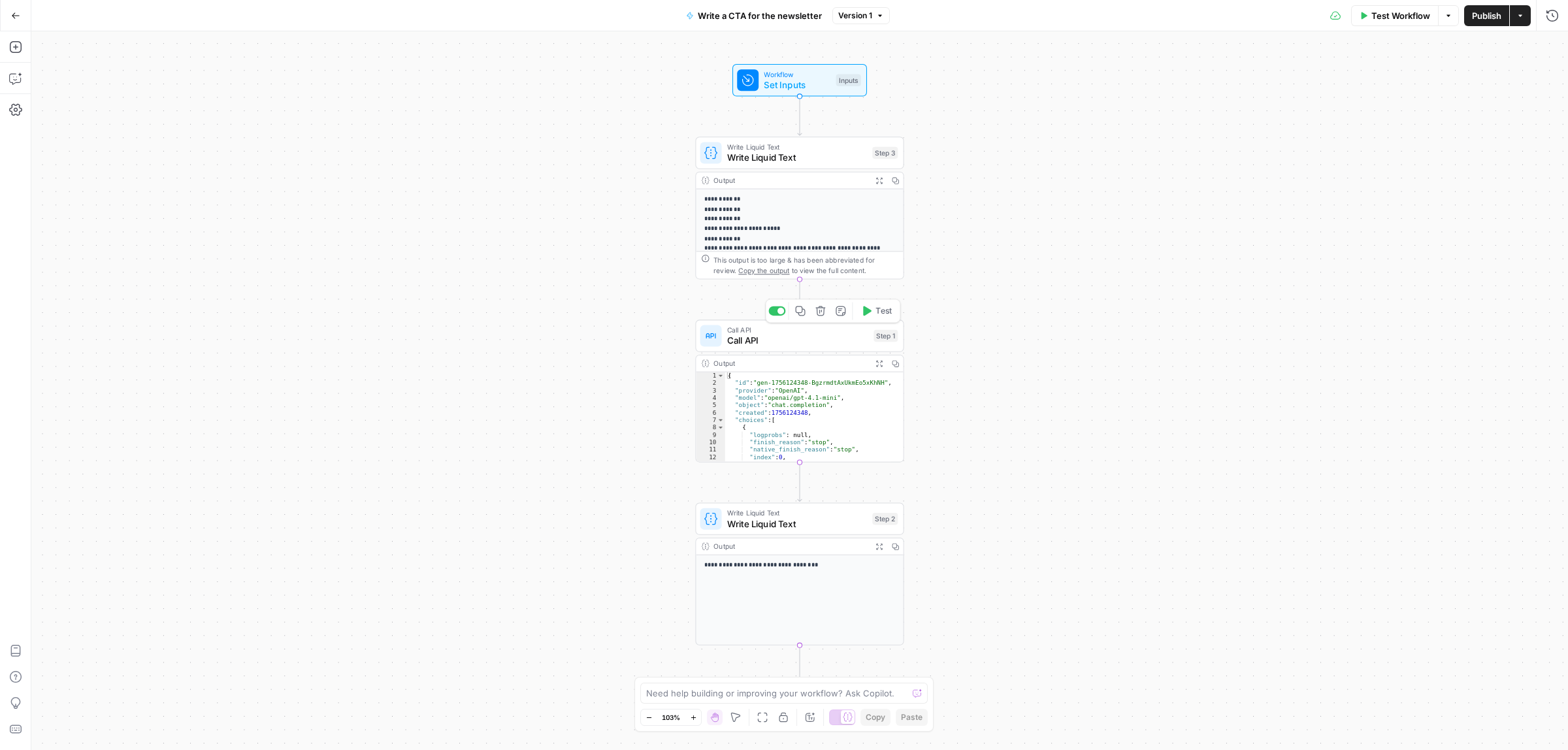
click at [780, 338] on span "Call API" at bounding box center [797, 341] width 141 height 14
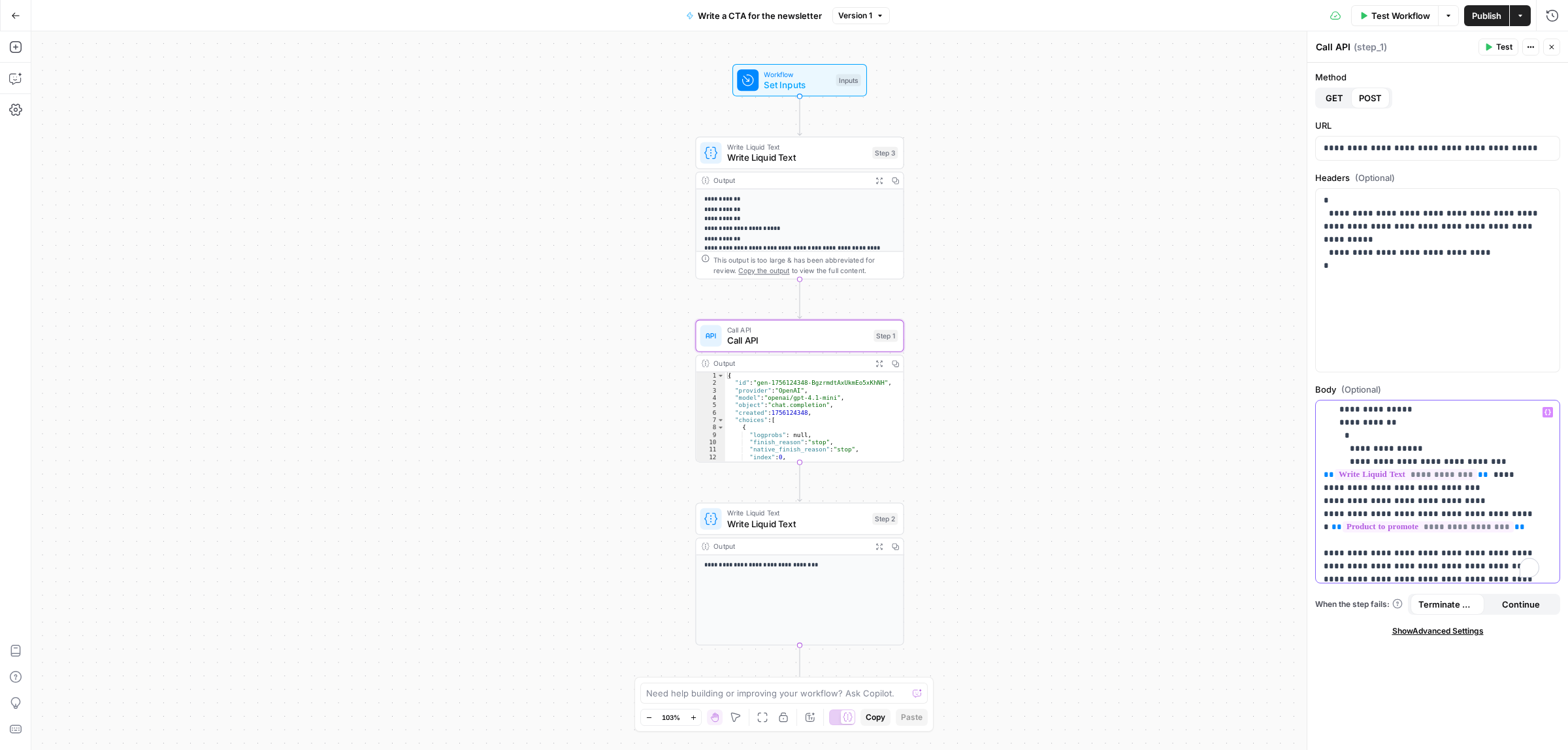
scroll to position [56, 0]
click at [1453, 523] on span "**********" at bounding box center [1427, 526] width 171 height 11
click at [1490, 17] on span "Publish" at bounding box center [1486, 15] width 30 height 13
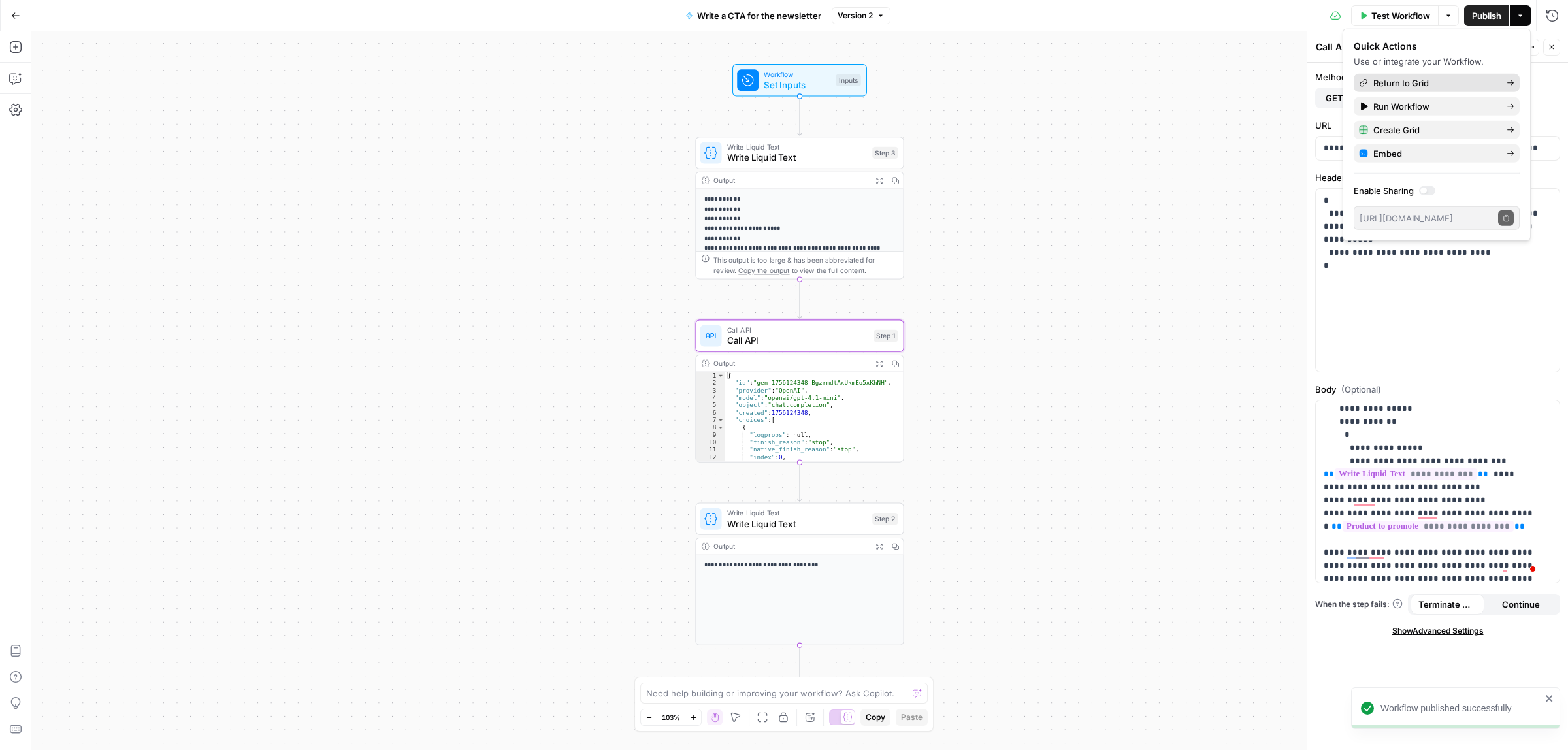
click at [1406, 77] on span "Return to Grid" at bounding box center [1434, 83] width 123 height 13
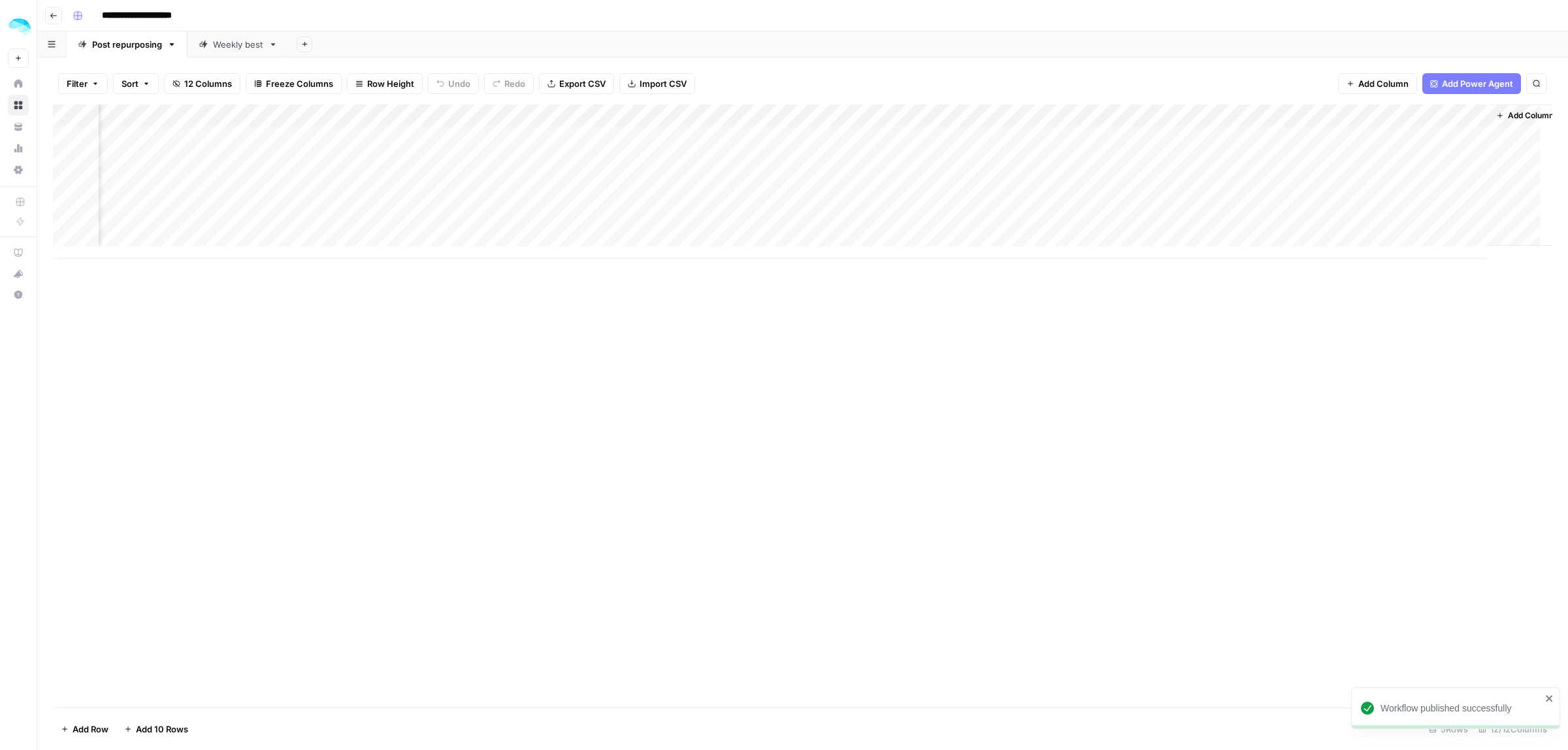
scroll to position [0, 482]
click at [1325, 113] on div "Add Column" at bounding box center [802, 181] width 1499 height 154
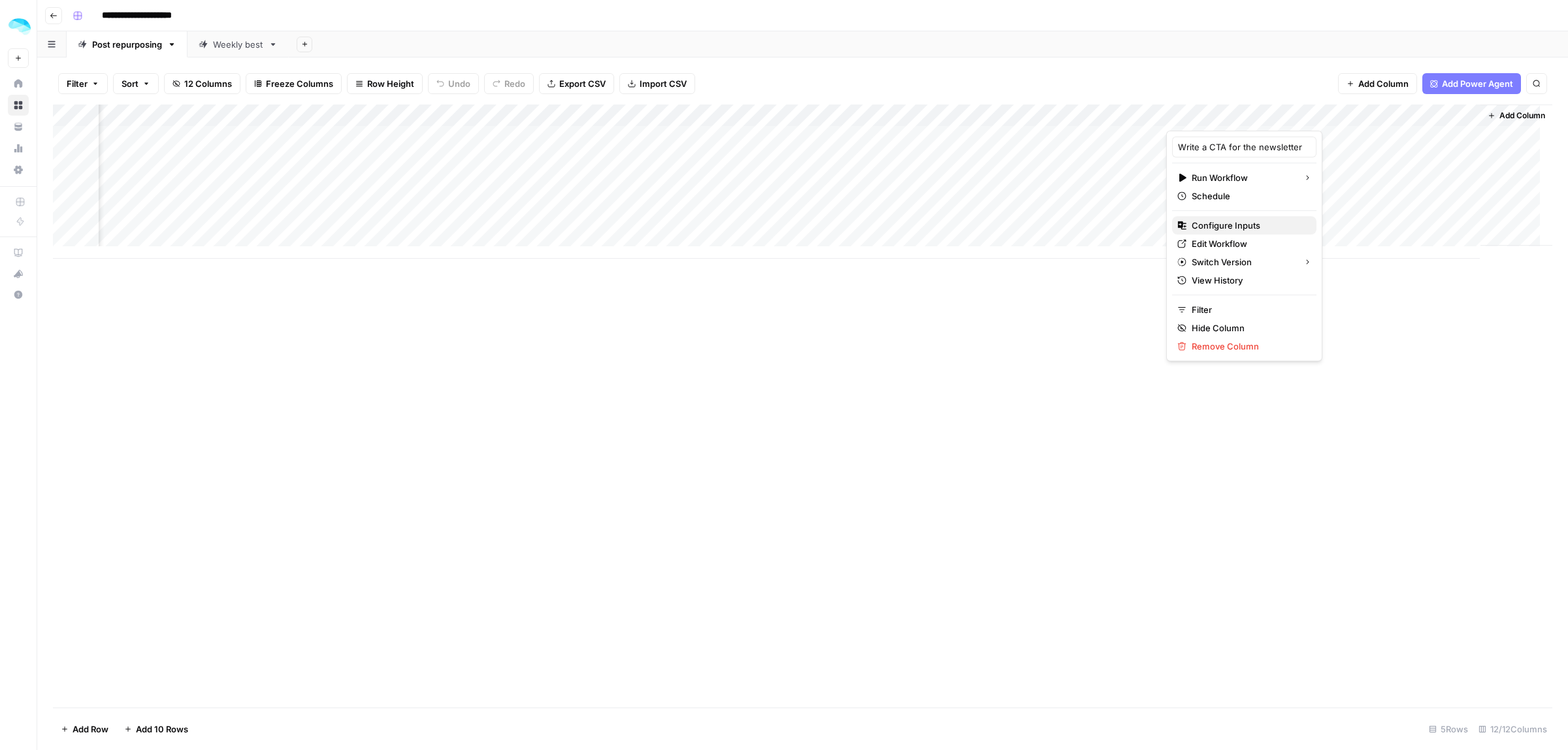
click at [1245, 224] on span "Configure Inputs" at bounding box center [1249, 225] width 115 height 13
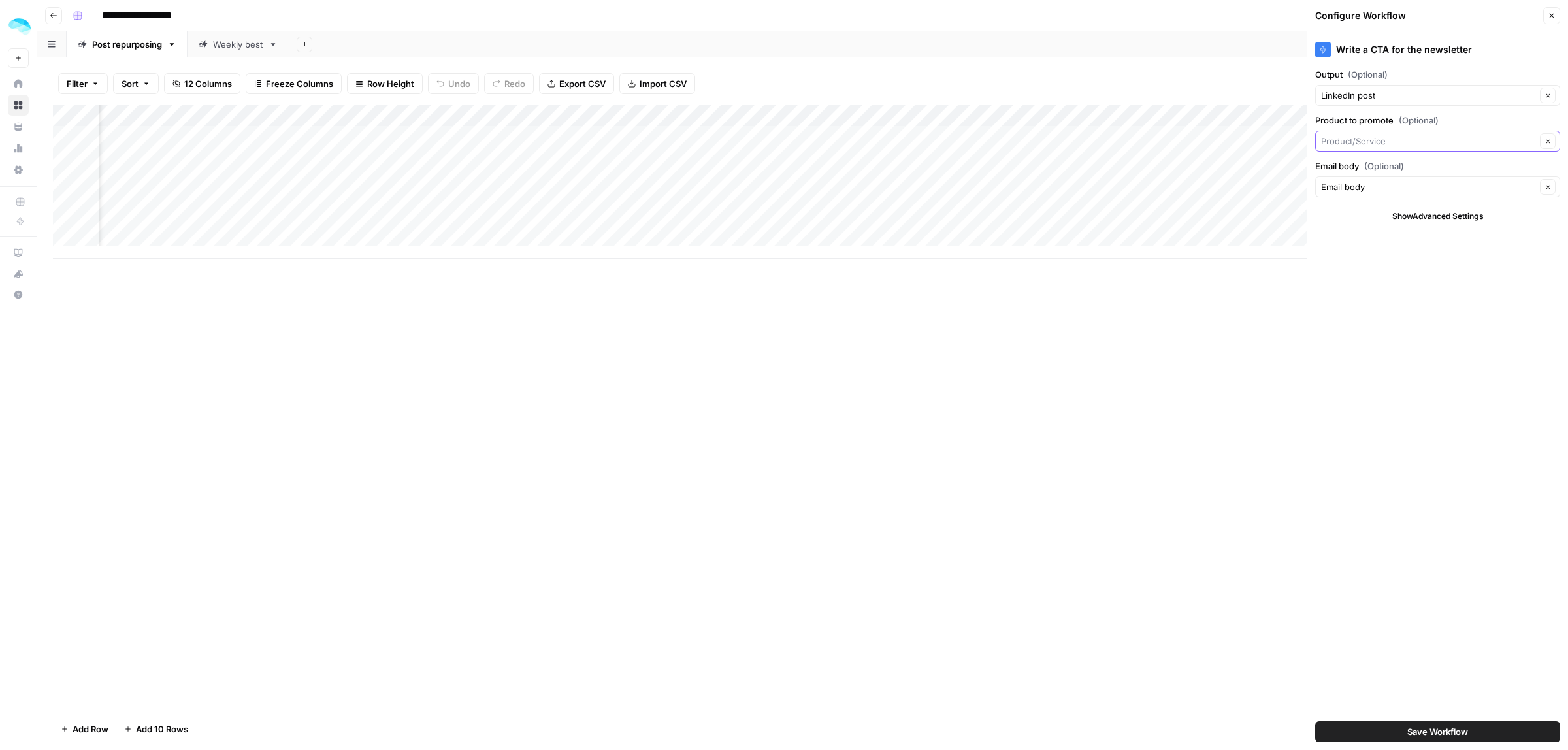
click at [1397, 143] on input "Product to promote (Optional)" at bounding box center [1429, 141] width 215 height 13
click at [1369, 278] on span "Product/Service" at bounding box center [1429, 282] width 206 height 13
type input "Product/Service"
click at [1432, 730] on span "Save Workflow" at bounding box center [1437, 731] width 60 height 13
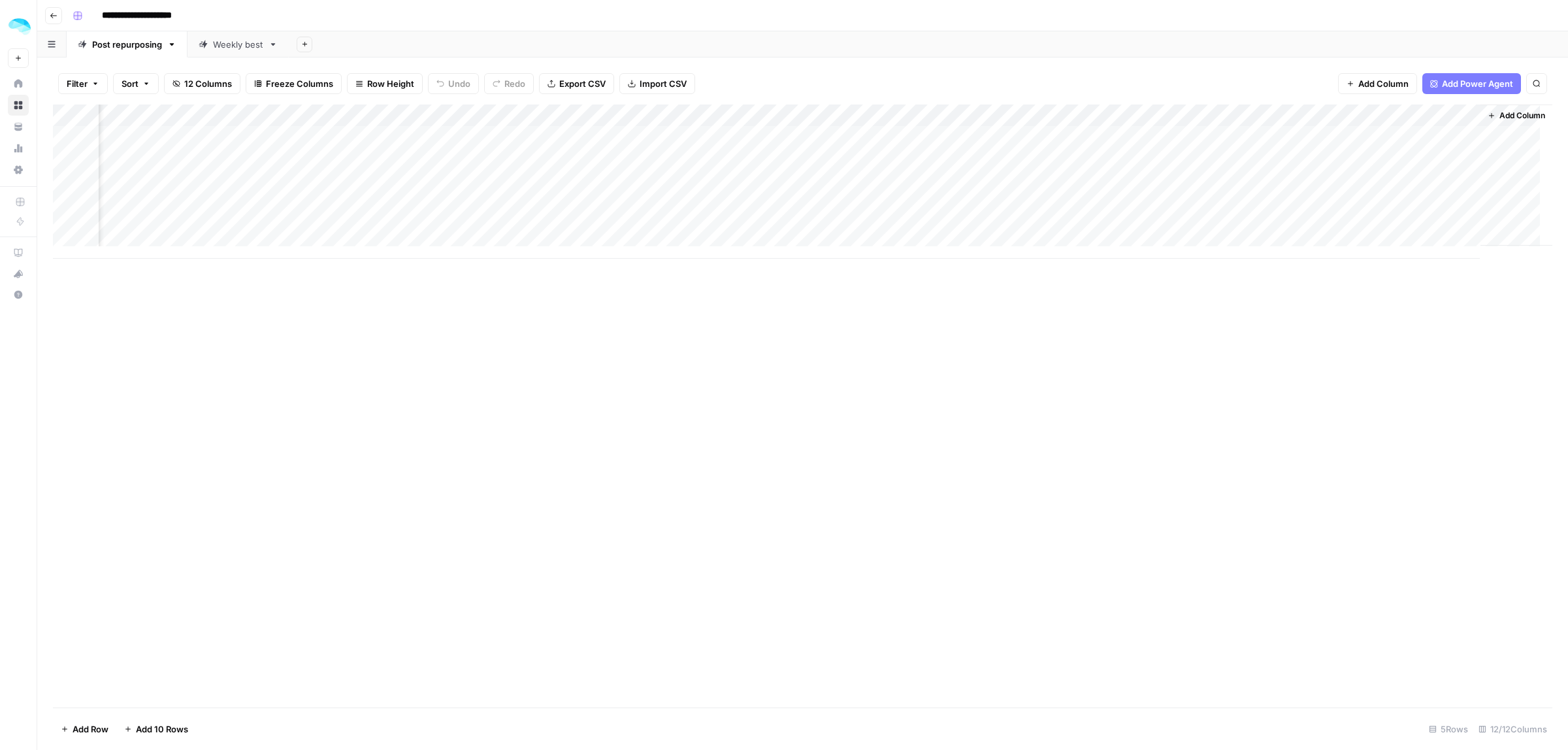
click at [1336, 157] on div "Add Column" at bounding box center [802, 181] width 1499 height 154
click at [1336, 135] on div "Add Column" at bounding box center [802, 181] width 1499 height 154
click at [1412, 134] on div "Add Column" at bounding box center [802, 181] width 1499 height 154
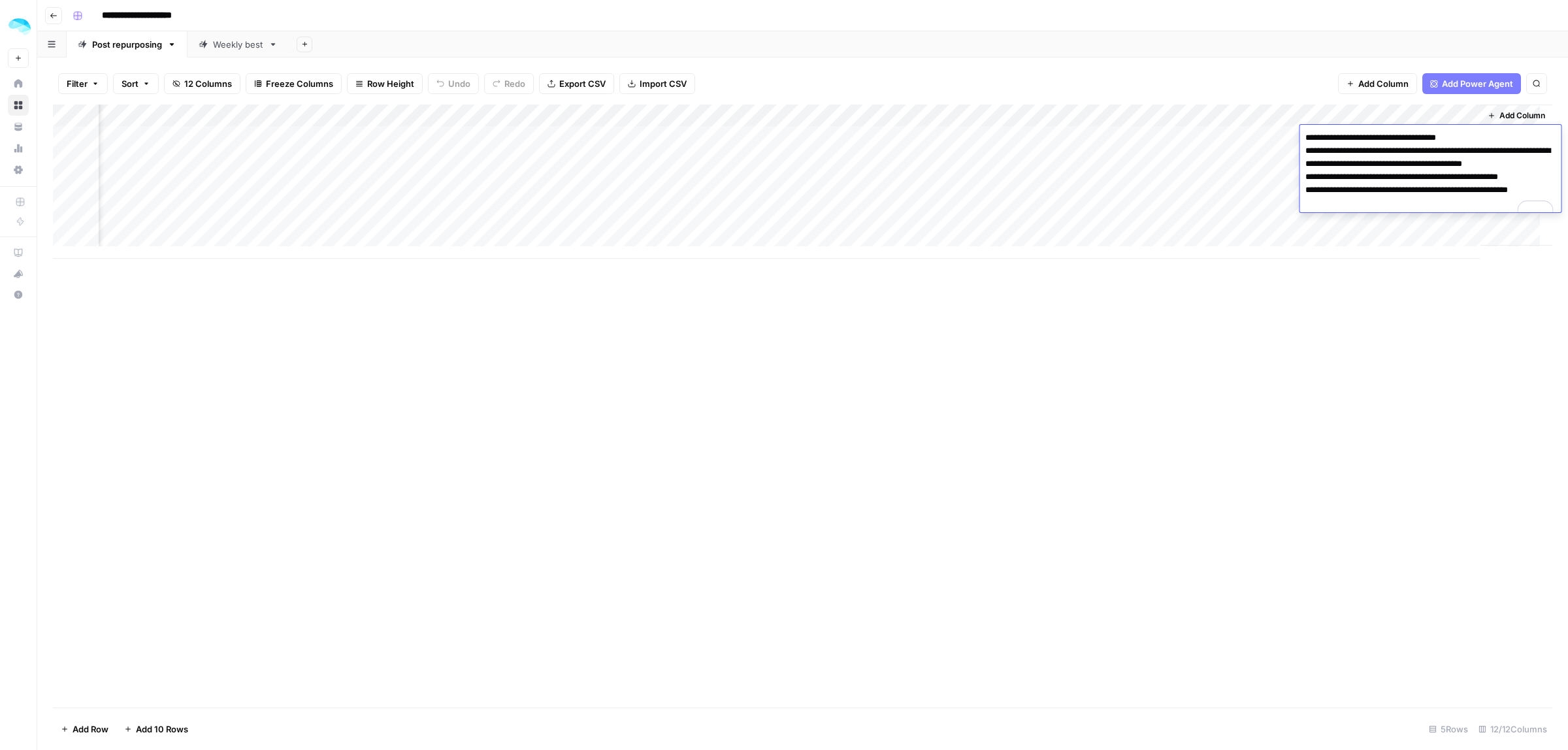
click at [1112, 158] on div "Add Column" at bounding box center [802, 181] width 1499 height 154
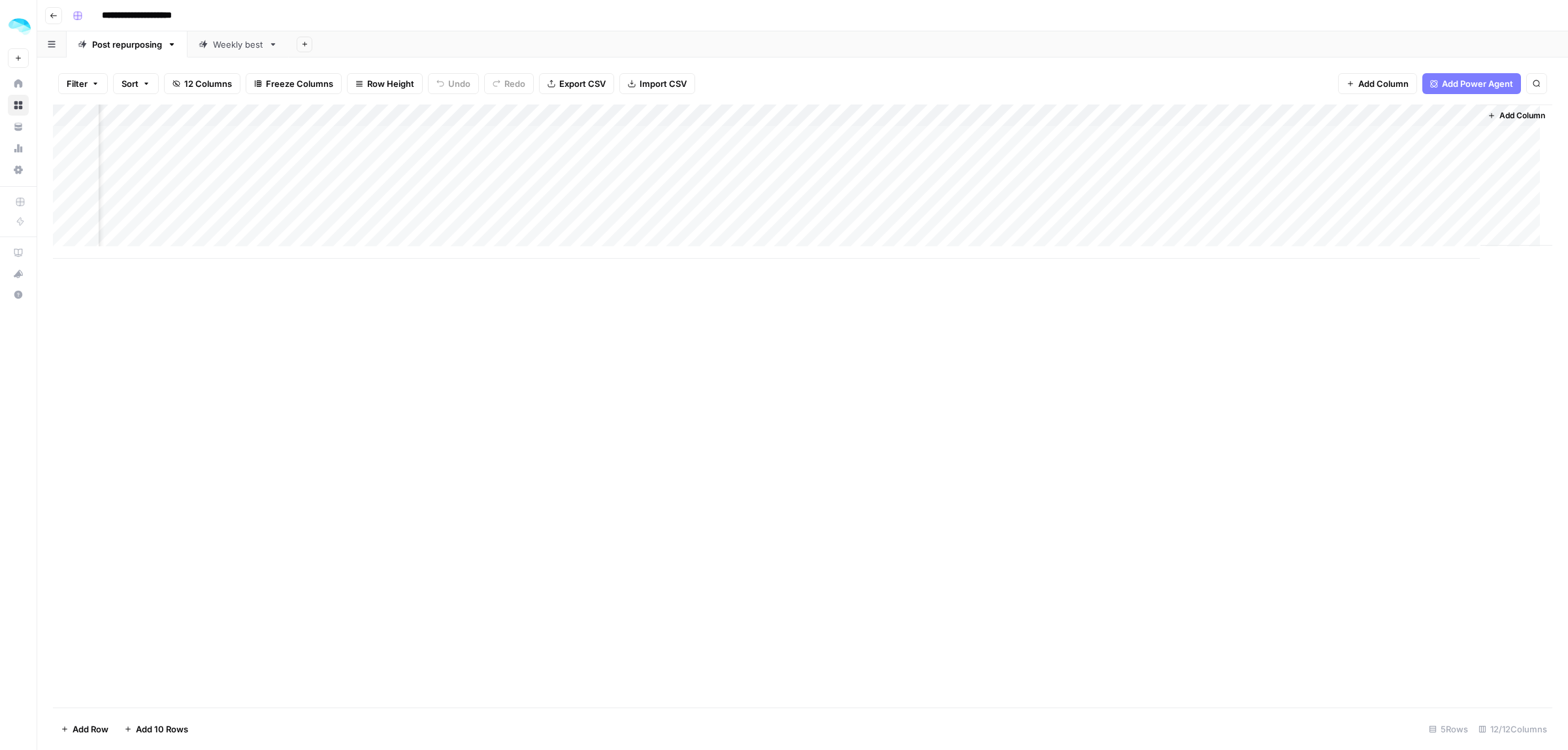
click at [1114, 158] on div "Add Column" at bounding box center [802, 181] width 1499 height 154
click at [977, 138] on div "Add Column" at bounding box center [802, 181] width 1499 height 154
click at [1297, 328] on div "Add Column" at bounding box center [802, 406] width 1499 height 603
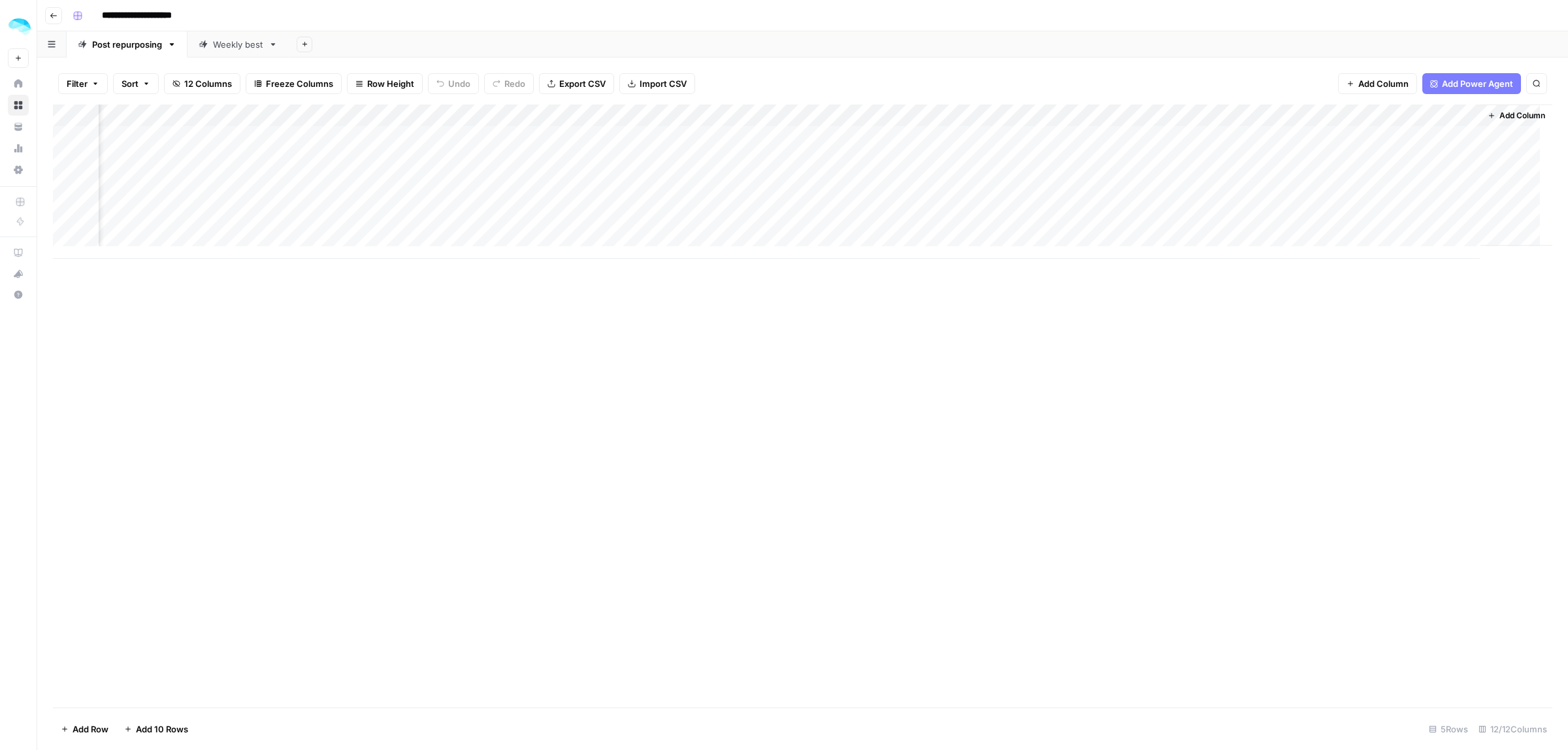
click at [1101, 162] on div "Add Column" at bounding box center [802, 181] width 1499 height 154
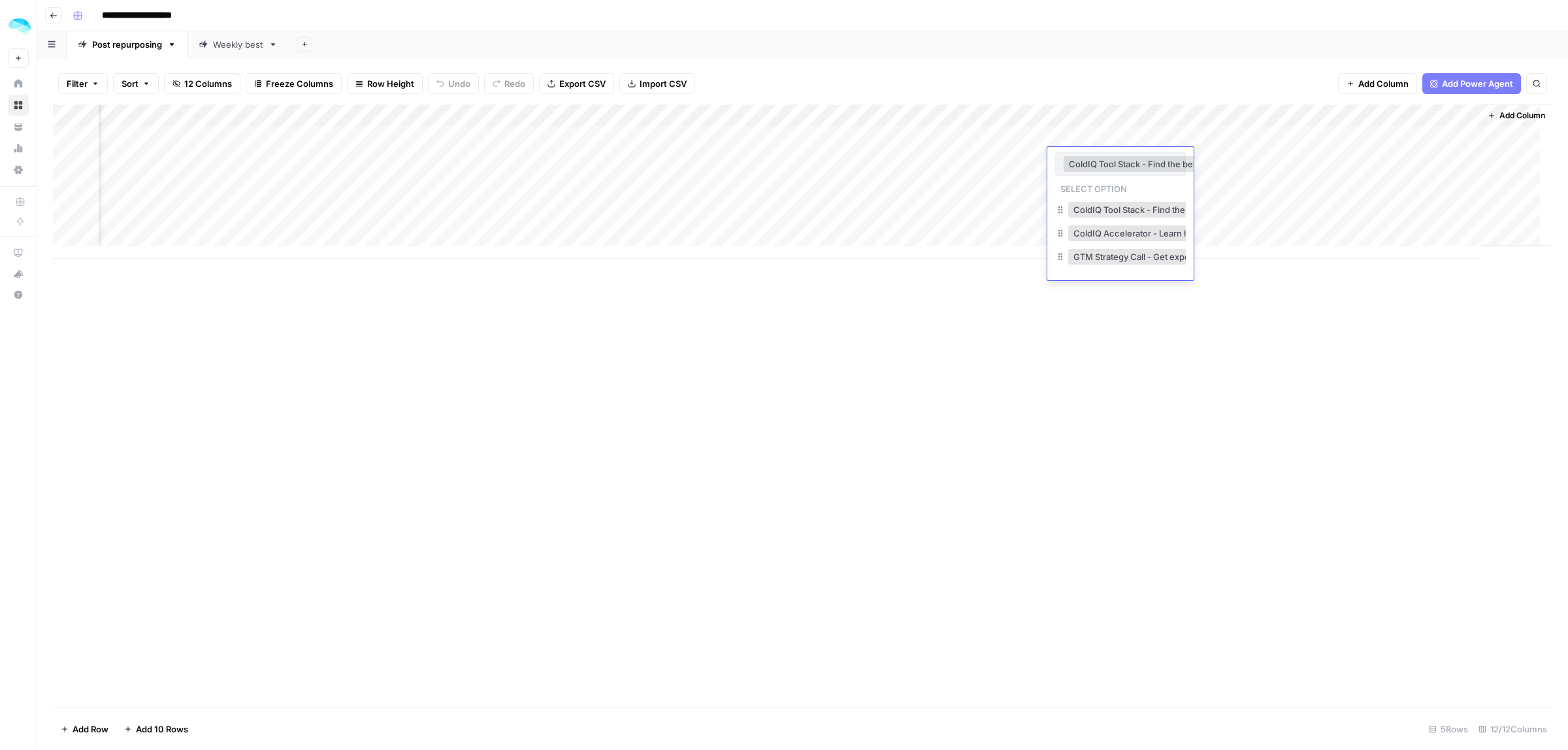
scroll to position [0, 302]
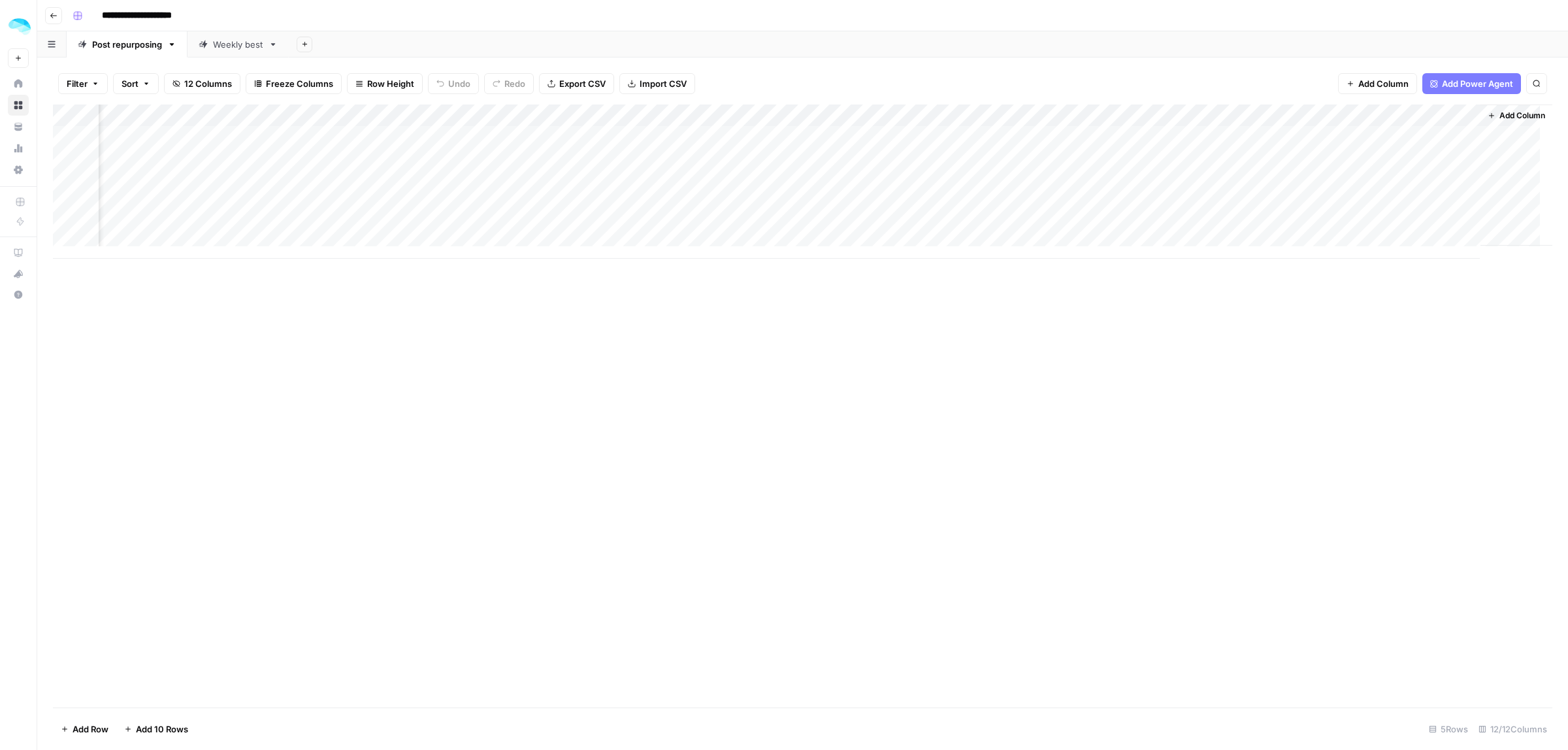
click at [1324, 360] on div "Add Column" at bounding box center [802, 406] width 1499 height 603
click at [1398, 136] on div "Add Column" at bounding box center [802, 181] width 1499 height 154
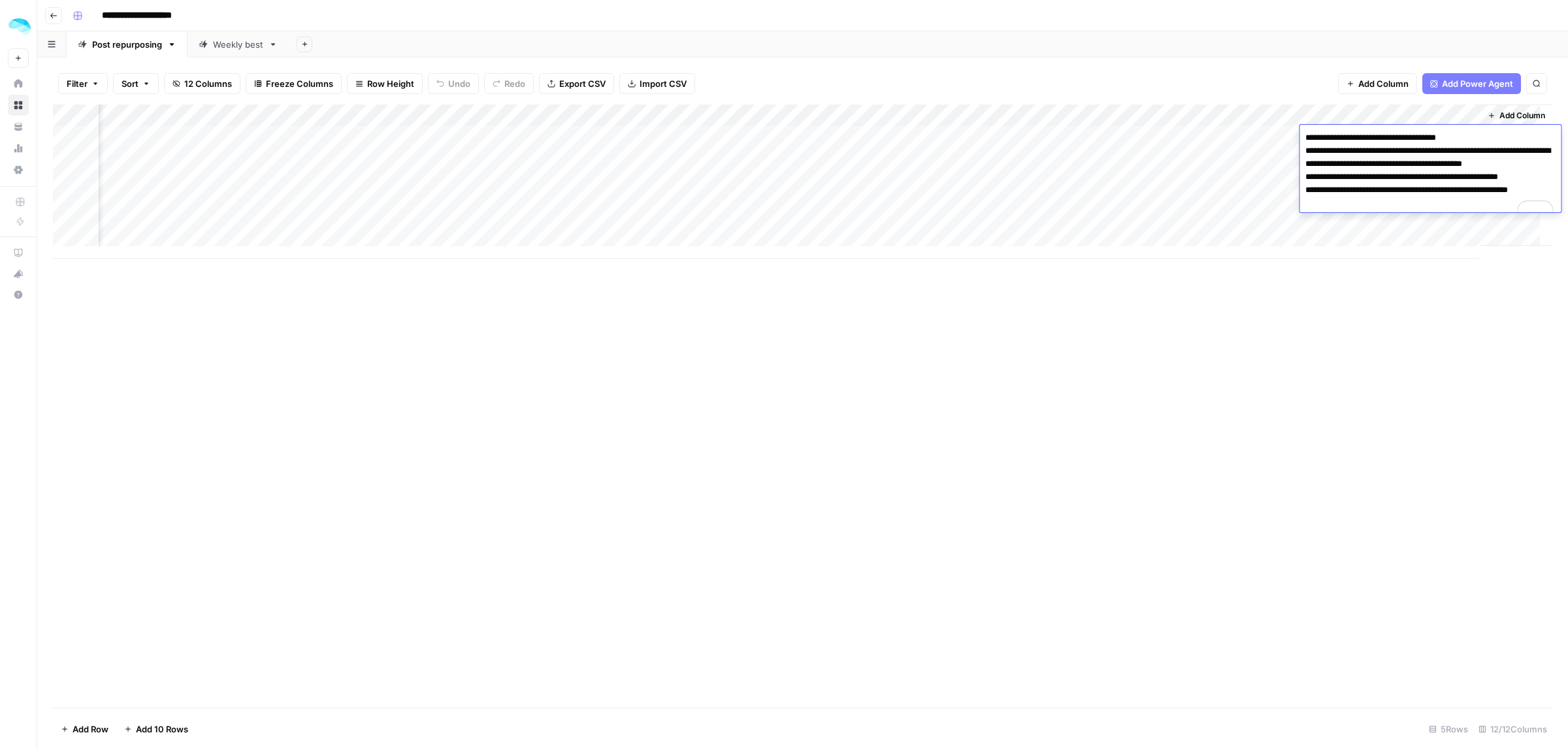
drag, startPoint x: 1340, startPoint y: 311, endPoint x: 1131, endPoint y: 13, distance: 364.0
click at [1339, 311] on div "Add Column" at bounding box center [802, 406] width 1499 height 603
